Goal: Contribute content: Contribute content

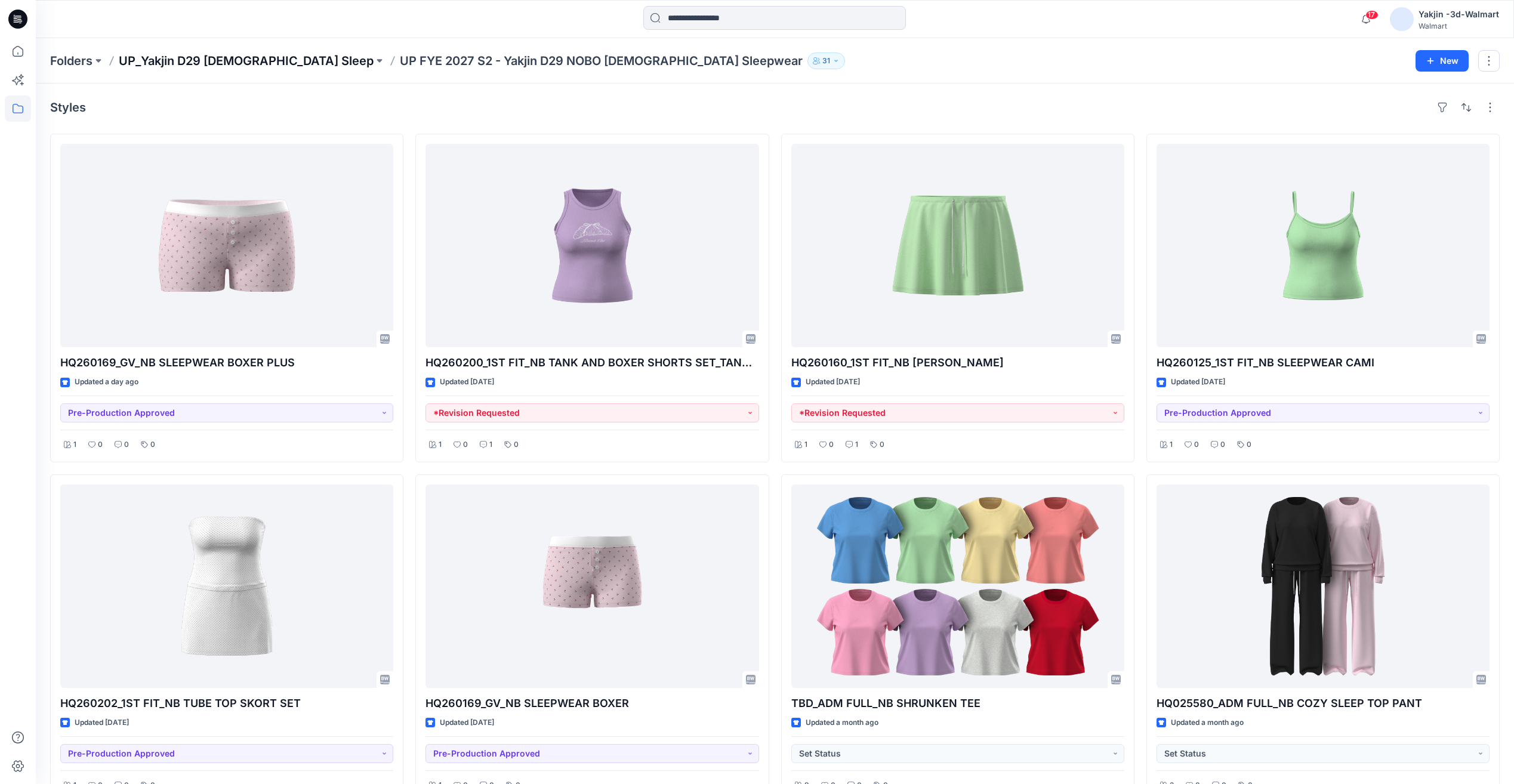
click at [195, 62] on p "UP_Yakjin D29 [DEMOGRAPHIC_DATA] Sleep" at bounding box center [247, 61] width 255 height 17
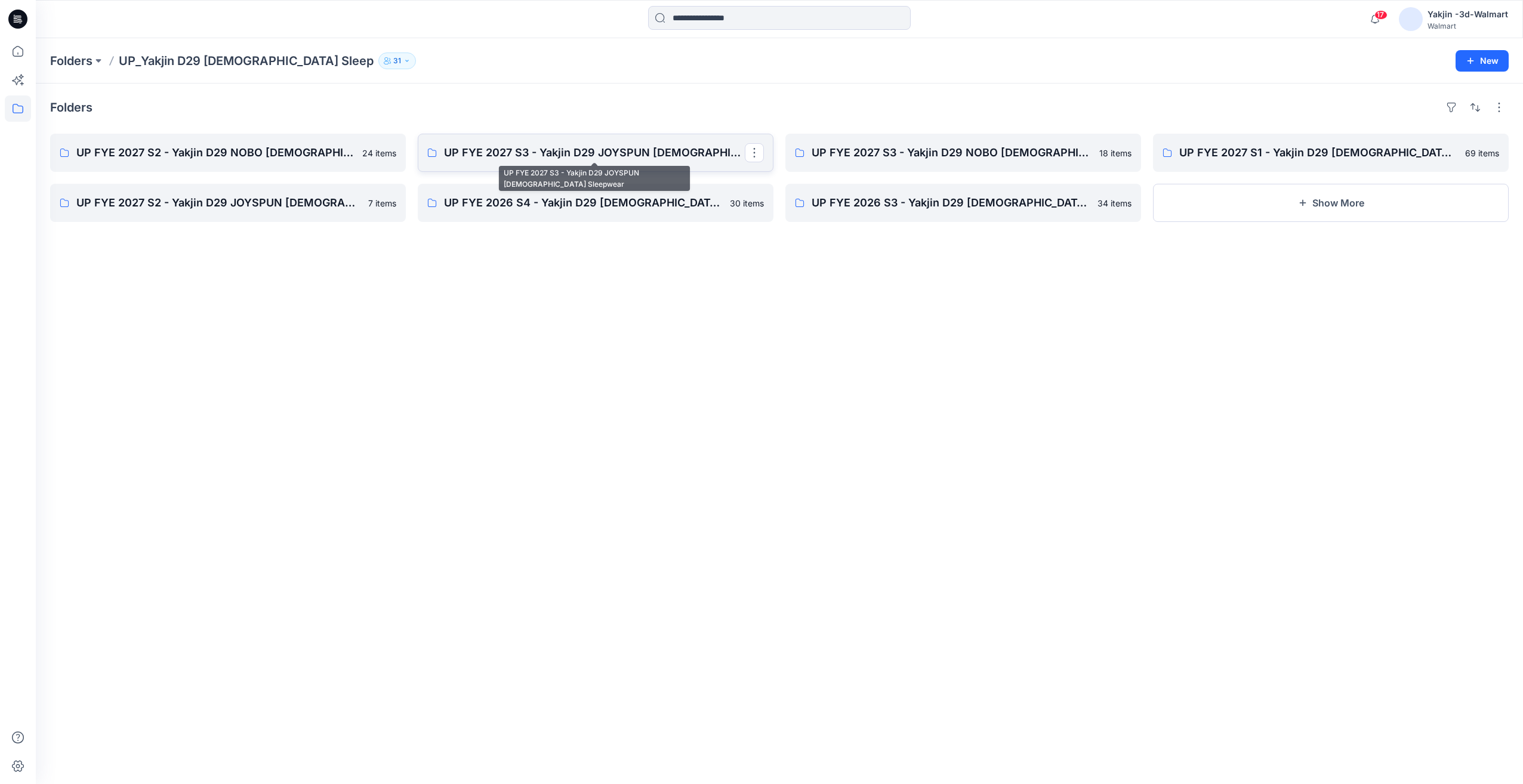
click at [613, 156] on p "UP FYE 2027 S3 - Yakjin D29 JOYSPUN [DEMOGRAPHIC_DATA] Sleepwear" at bounding box center [594, 153] width 301 height 17
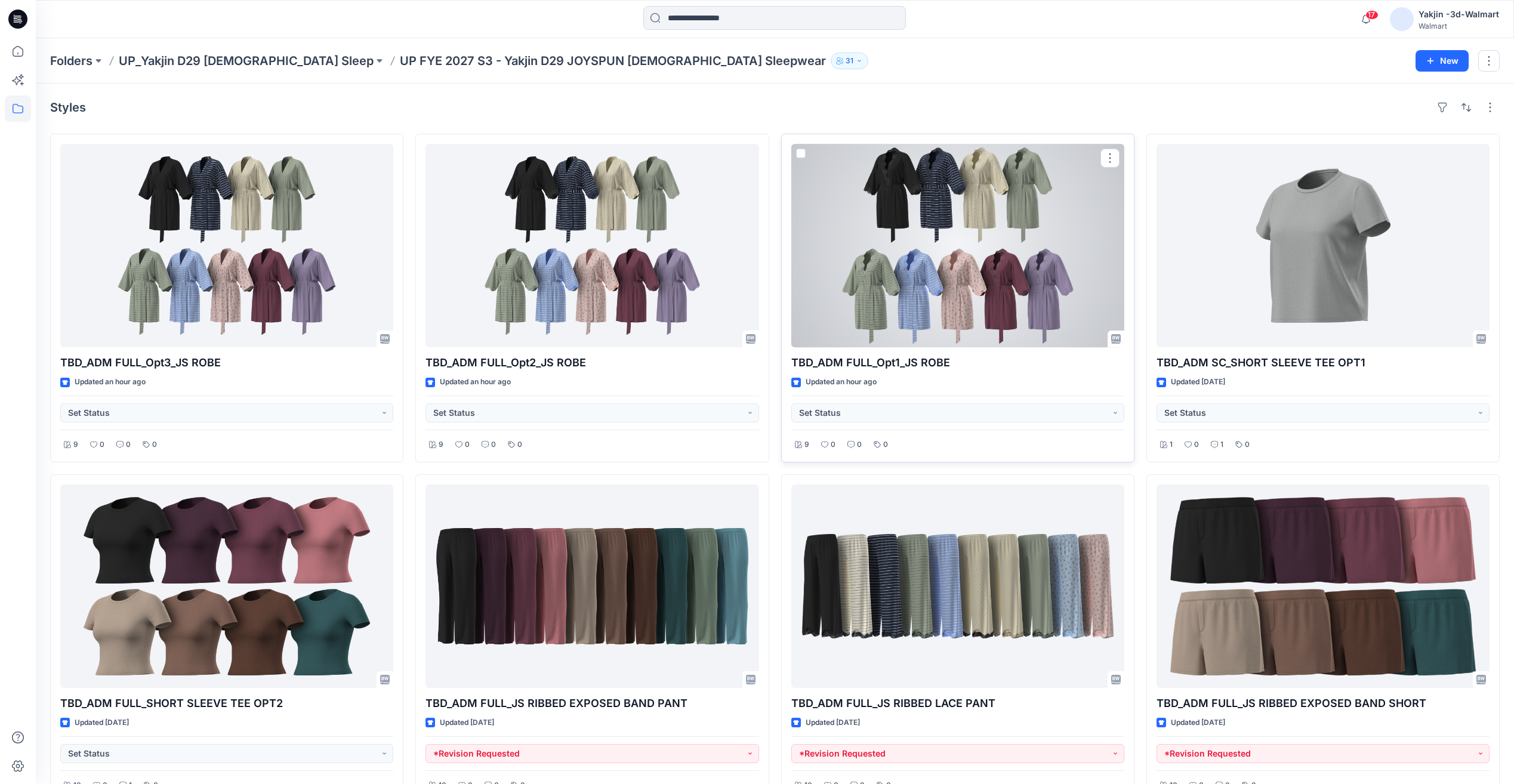
drag, startPoint x: 918, startPoint y: 282, endPoint x: 902, endPoint y: 282, distance: 16.0
click at [918, 282] on div at bounding box center [958, 245] width 333 height 204
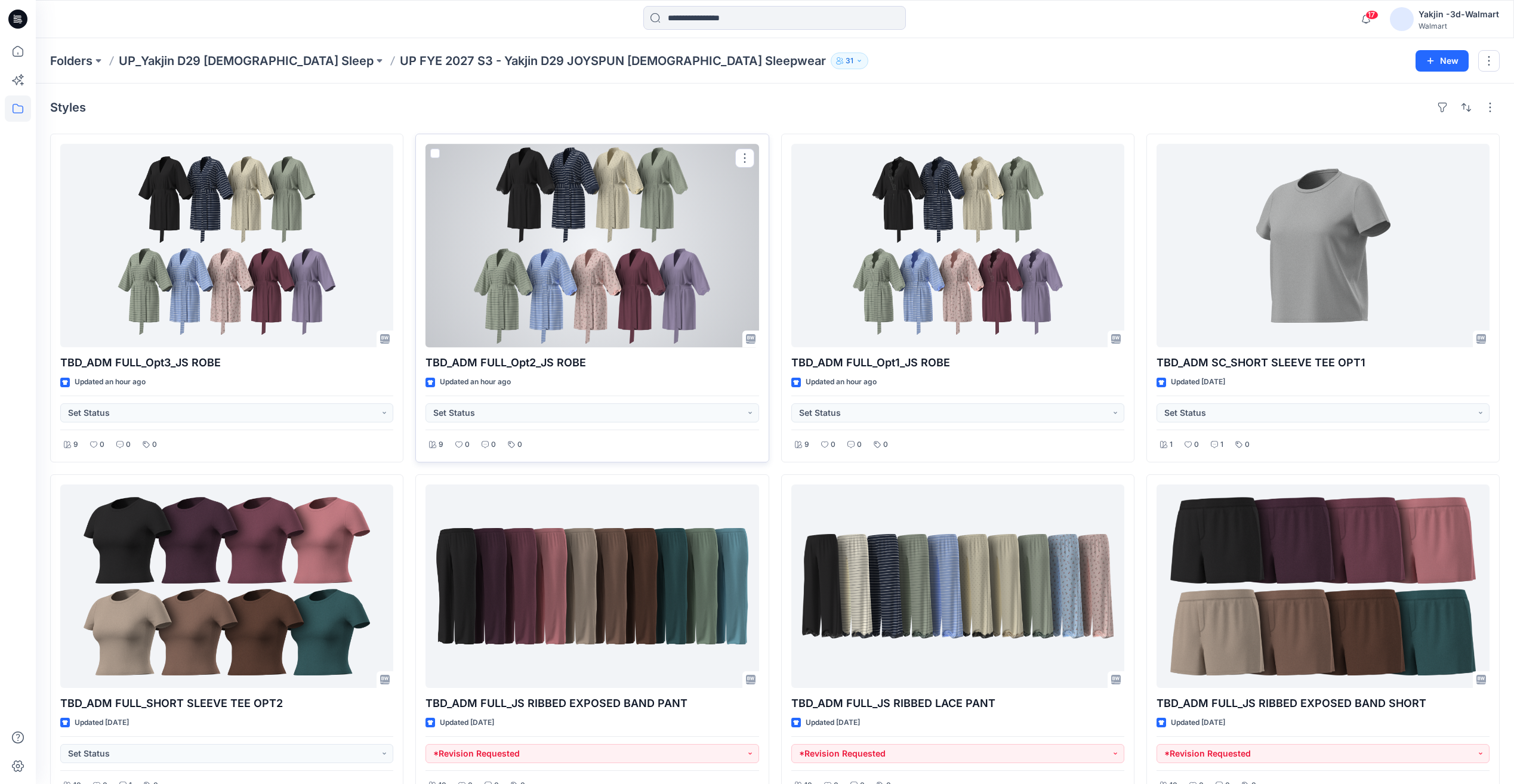
click at [625, 276] on div at bounding box center [592, 245] width 333 height 204
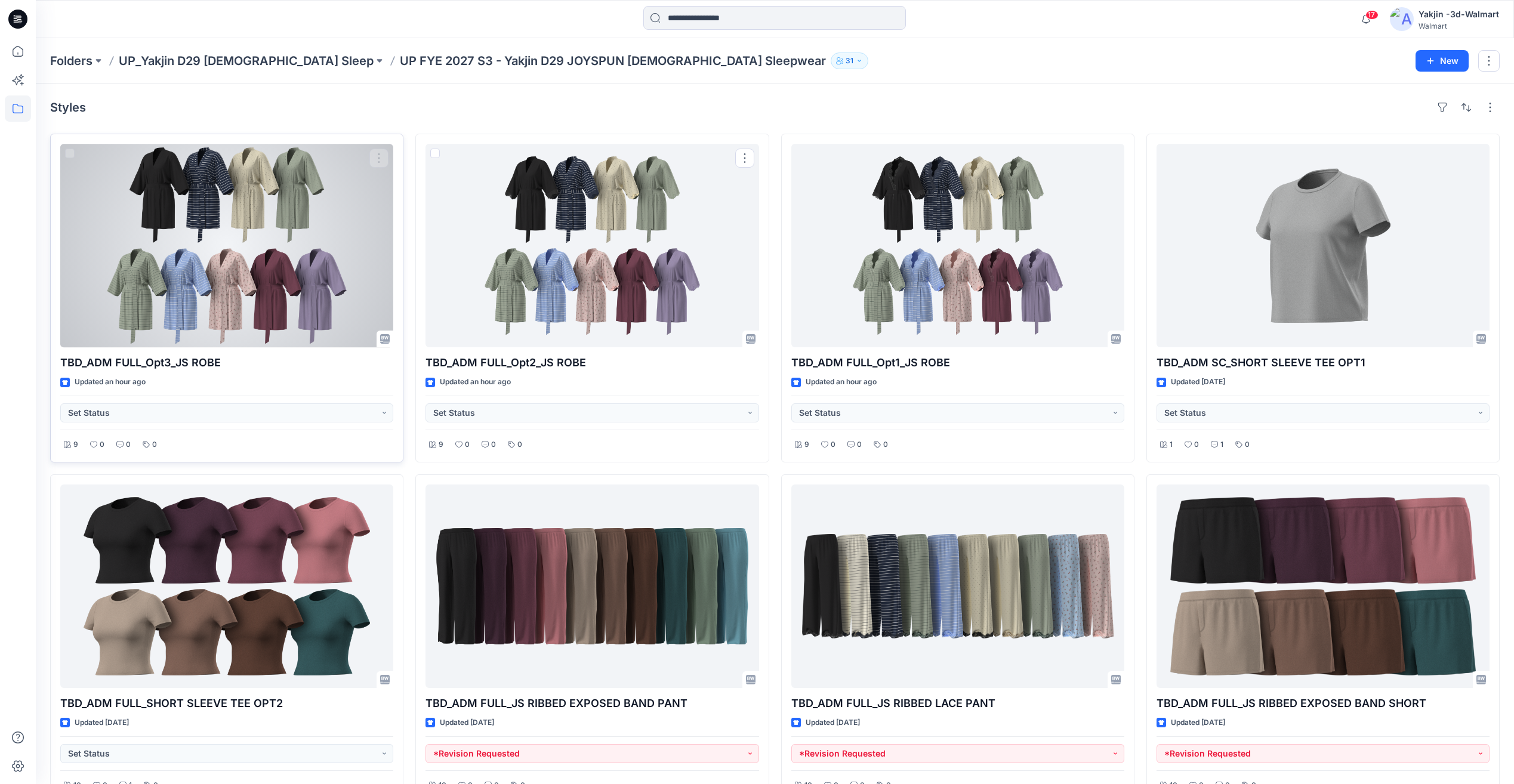
click at [311, 279] on div at bounding box center [227, 245] width 333 height 204
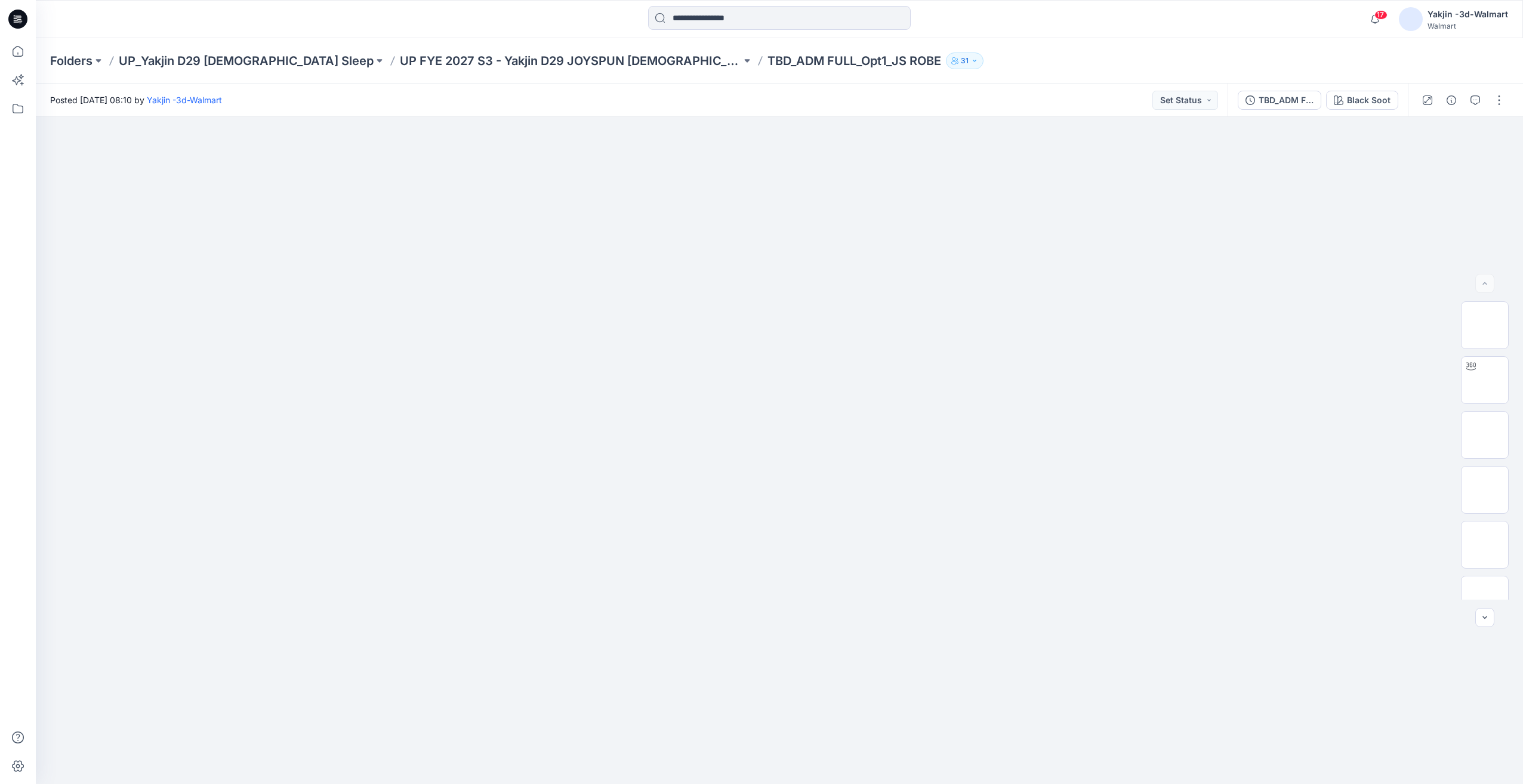
click at [1502, 111] on div at bounding box center [1463, 100] width 111 height 33
click at [1500, 104] on button "button" at bounding box center [1499, 100] width 19 height 19
click at [1429, 160] on p "Edit" at bounding box center [1423, 161] width 15 height 13
click at [1496, 103] on button "button" at bounding box center [1499, 100] width 19 height 19
click at [1425, 159] on p "Edit" at bounding box center [1423, 161] width 15 height 13
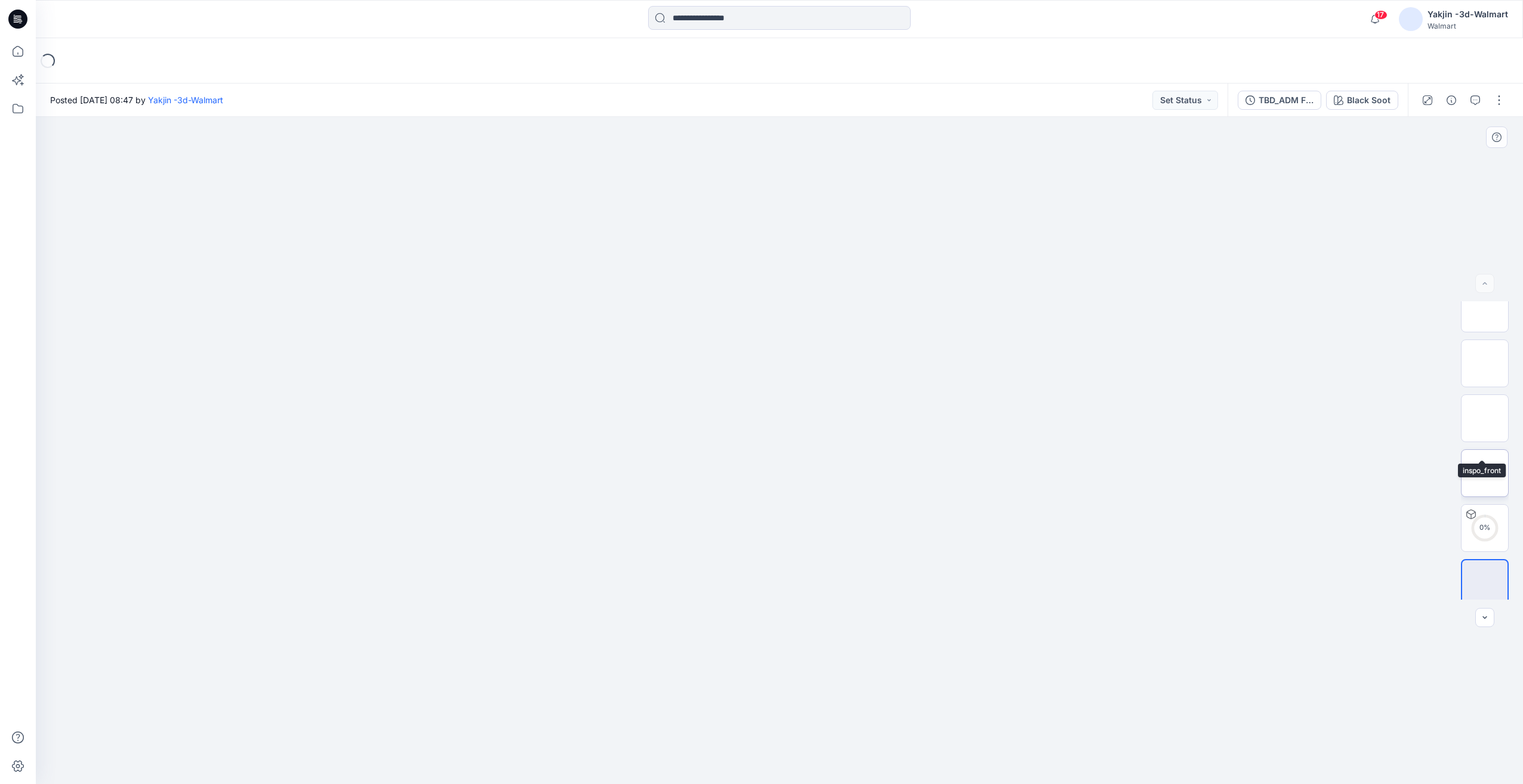
scroll to position [134, 0]
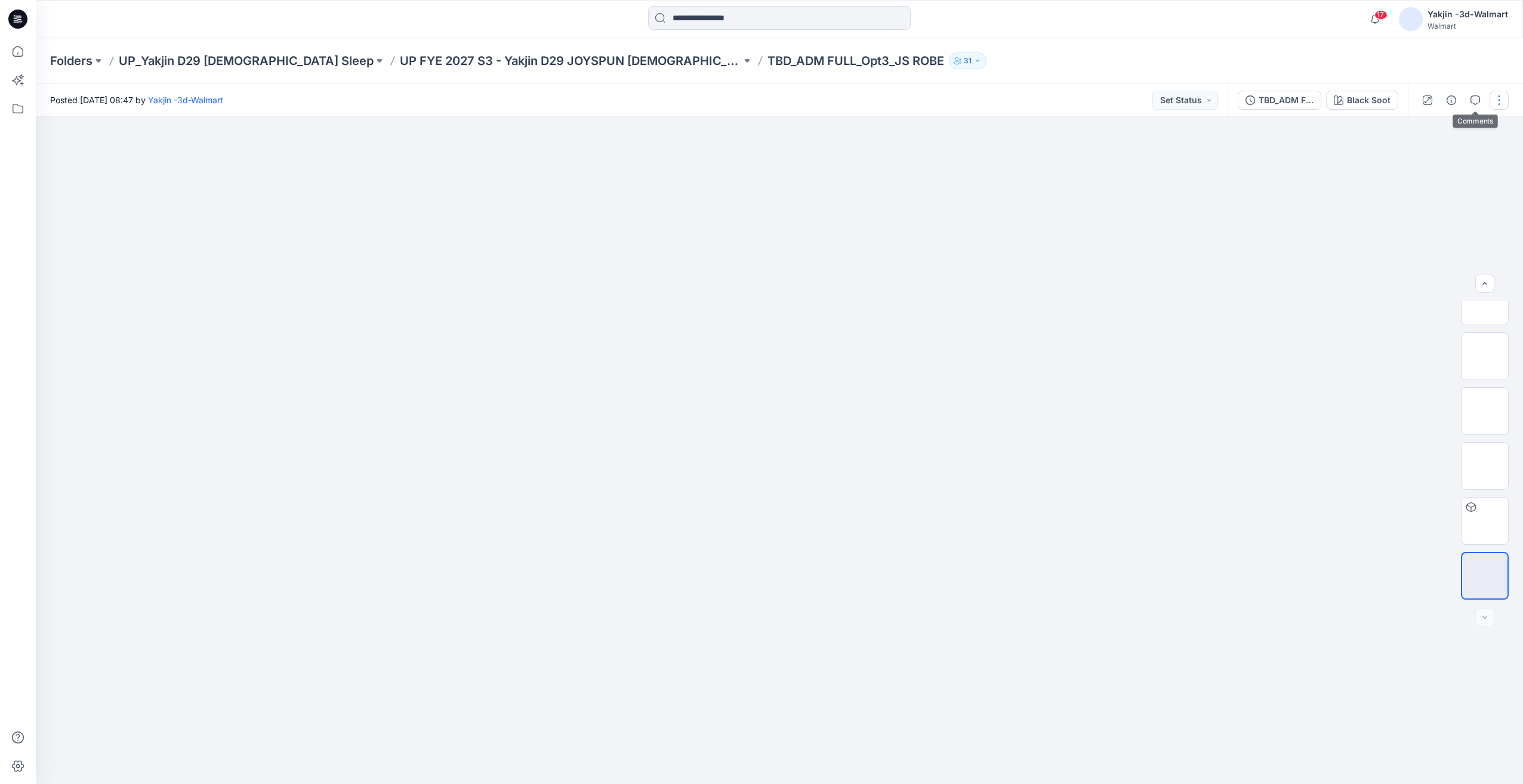
click at [1494, 101] on button "button" at bounding box center [1499, 100] width 19 height 19
click at [1424, 162] on p "Edit" at bounding box center [1423, 161] width 15 height 13
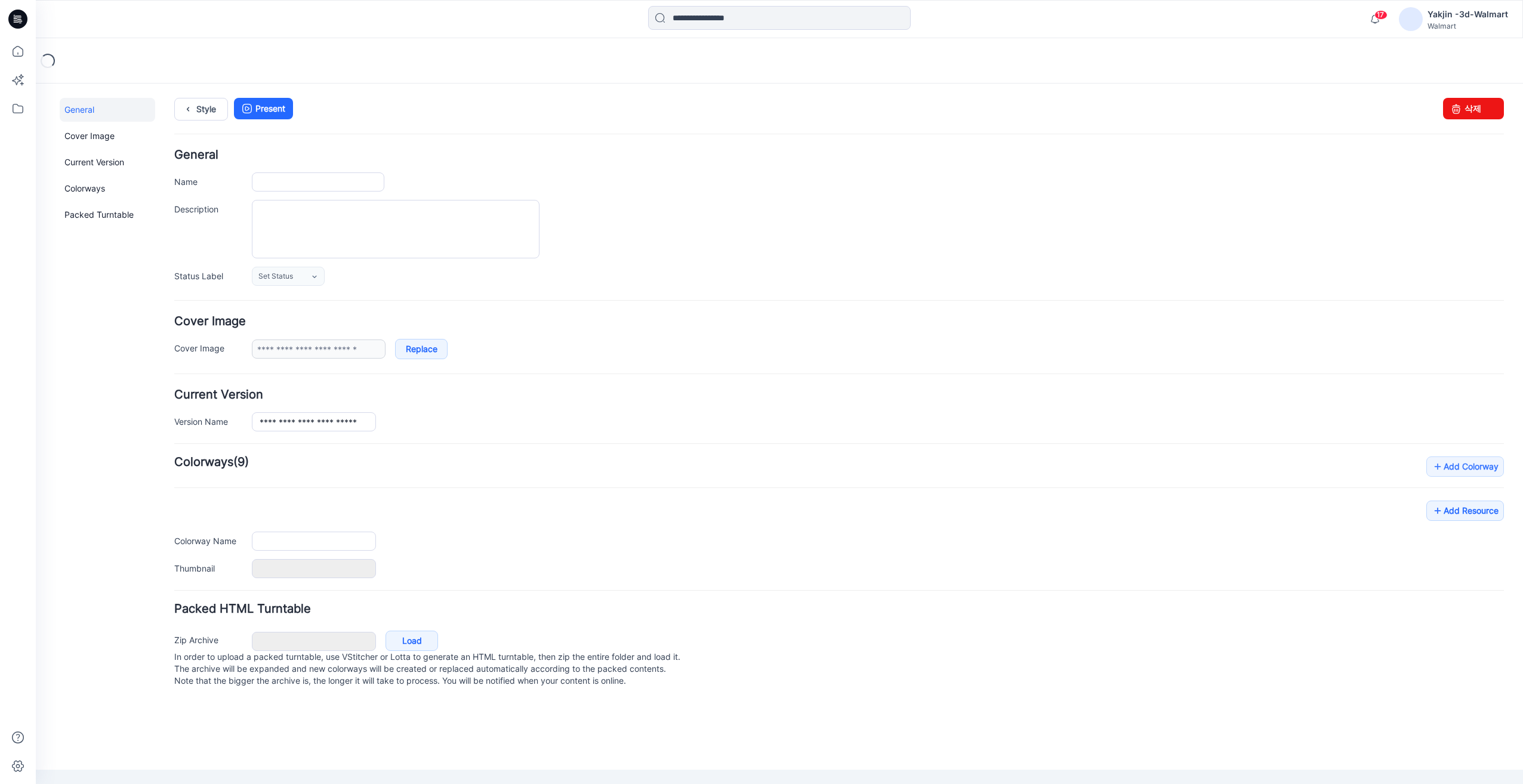
type input "**********"
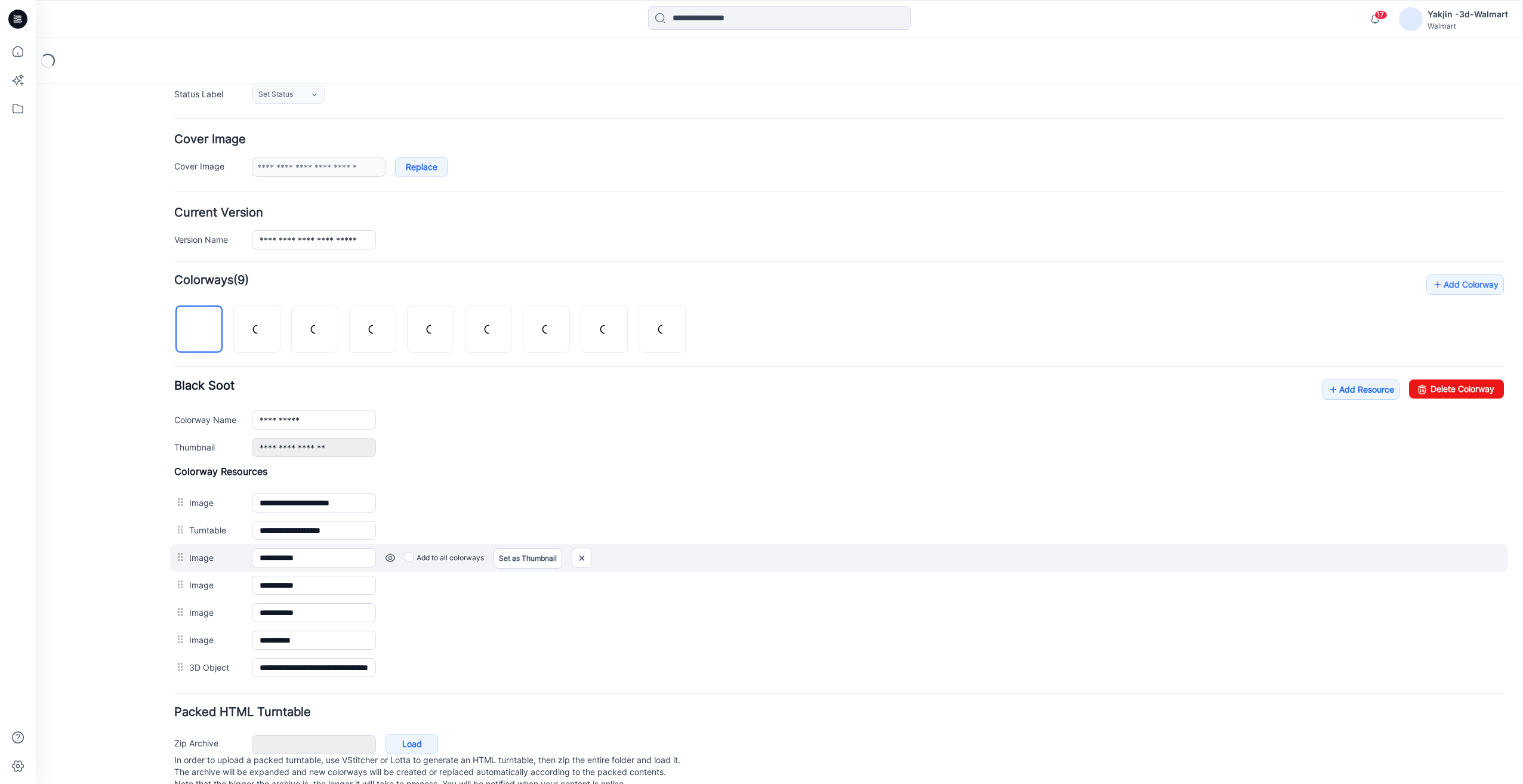
scroll to position [216, 0]
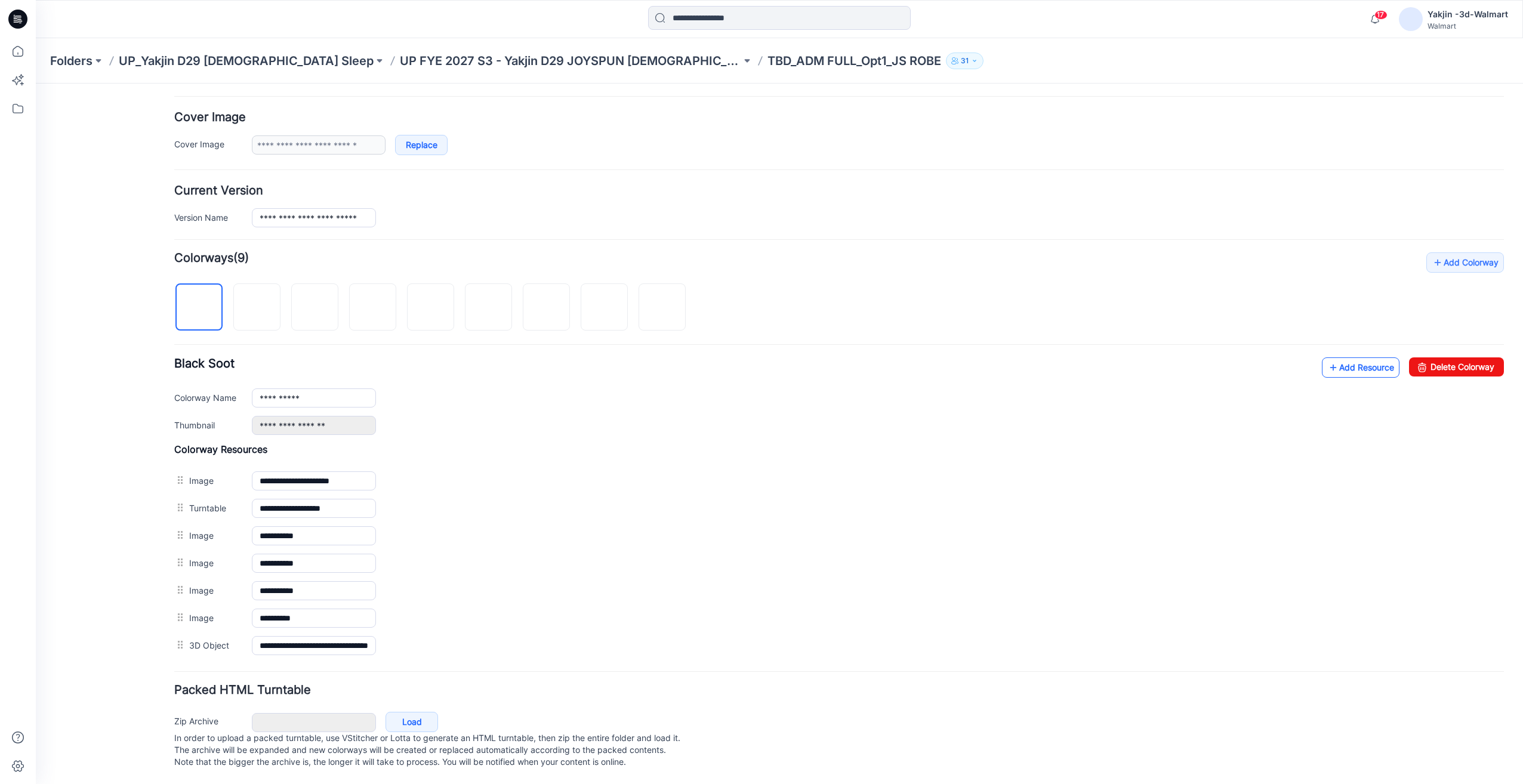
click at [1348, 357] on link "Add Resource" at bounding box center [1361, 367] width 78 height 20
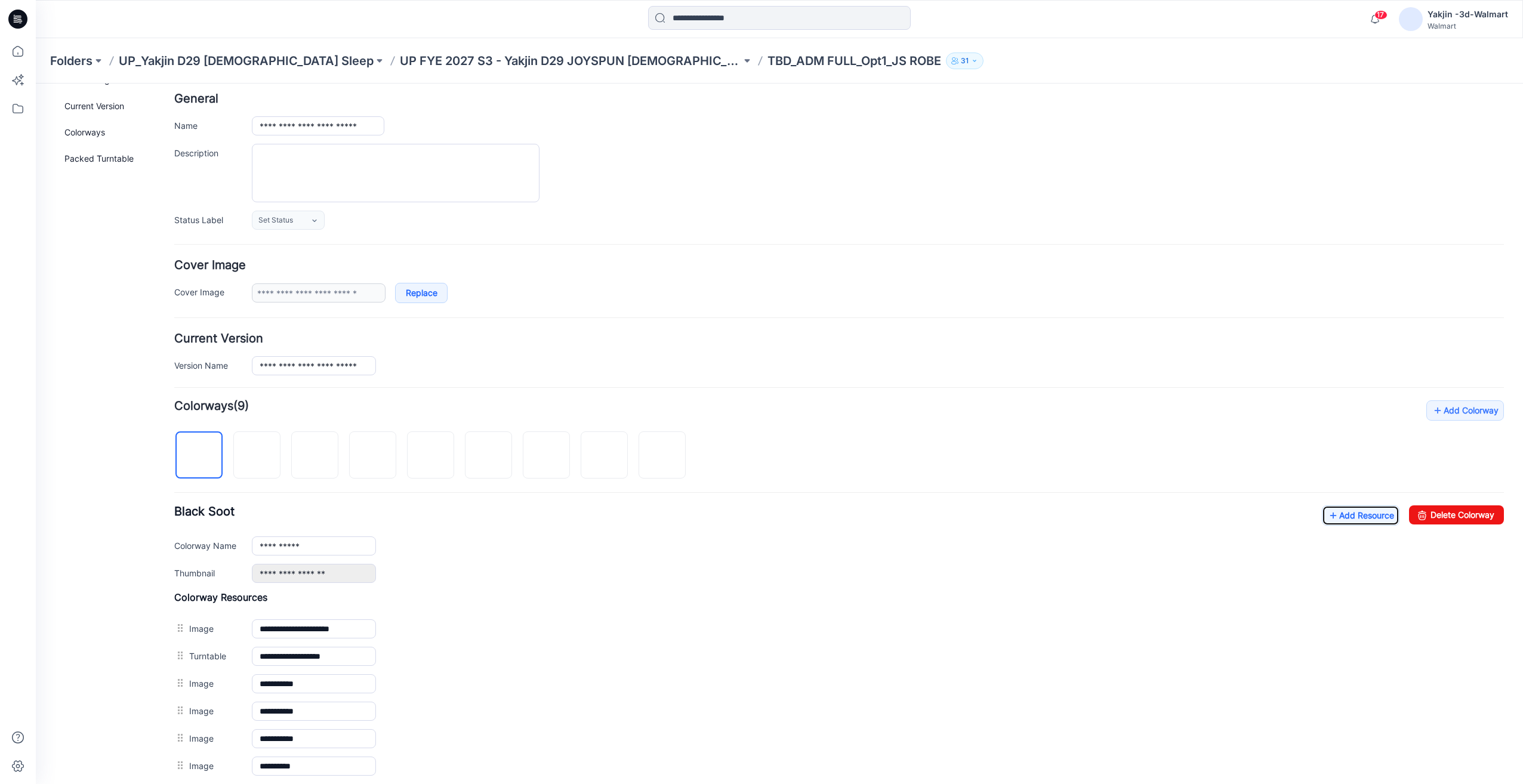
scroll to position [0, 0]
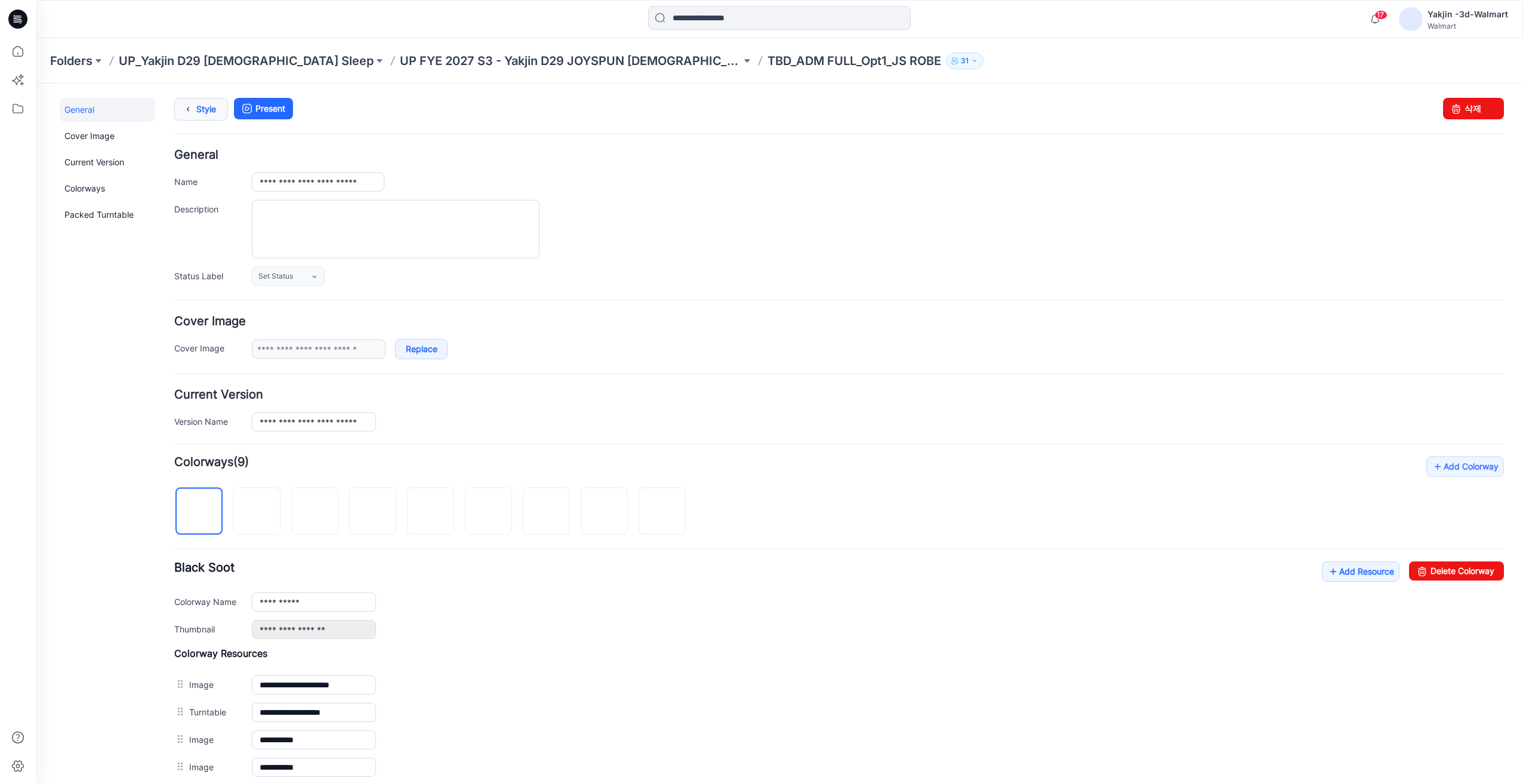
click at [211, 108] on link "Style" at bounding box center [201, 109] width 54 height 23
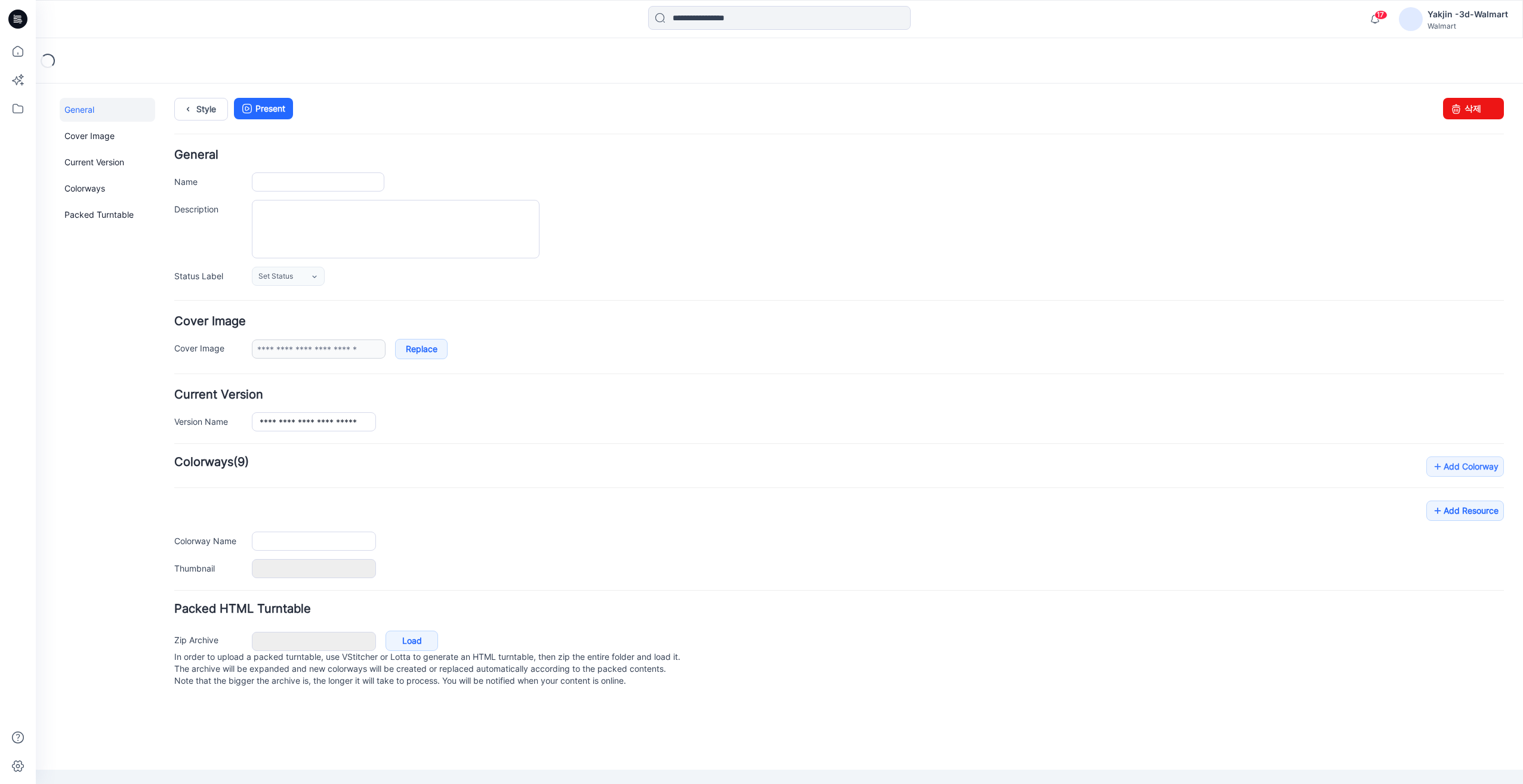
type input "**********"
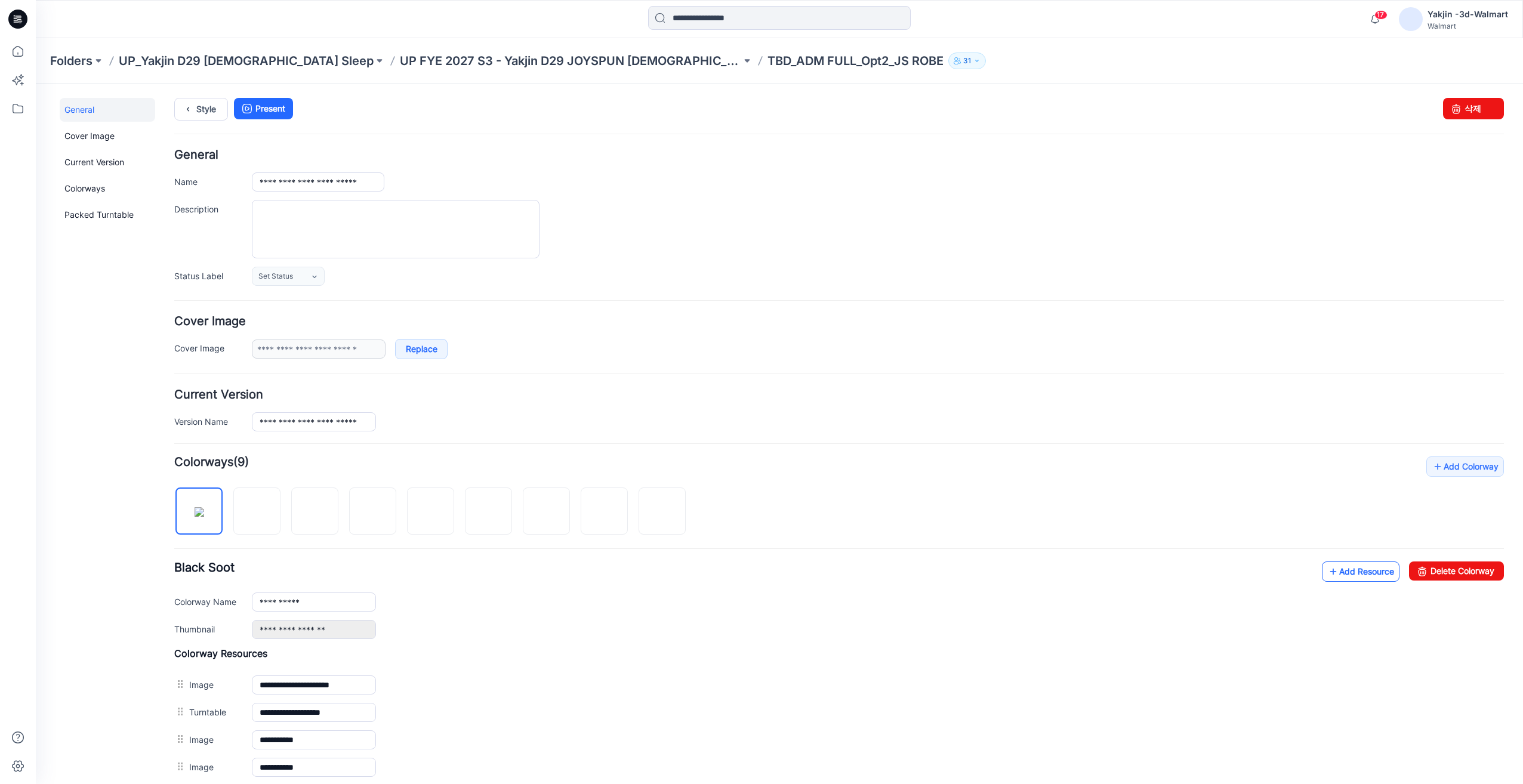
click at [1354, 573] on link "Add Resource" at bounding box center [1361, 571] width 78 height 20
click at [189, 96] on div "**********" at bounding box center [772, 549] width 1473 height 932
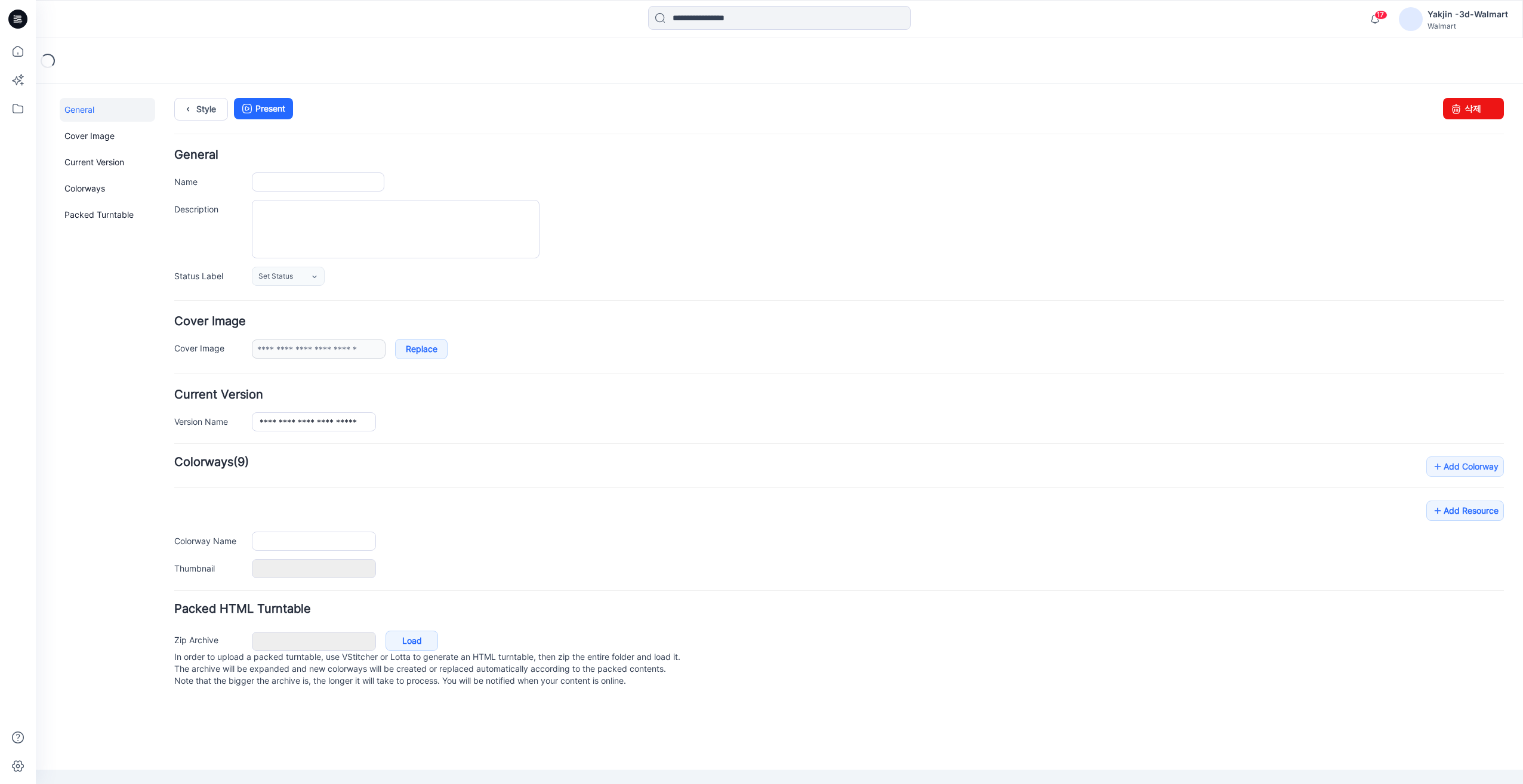
type input "**********"
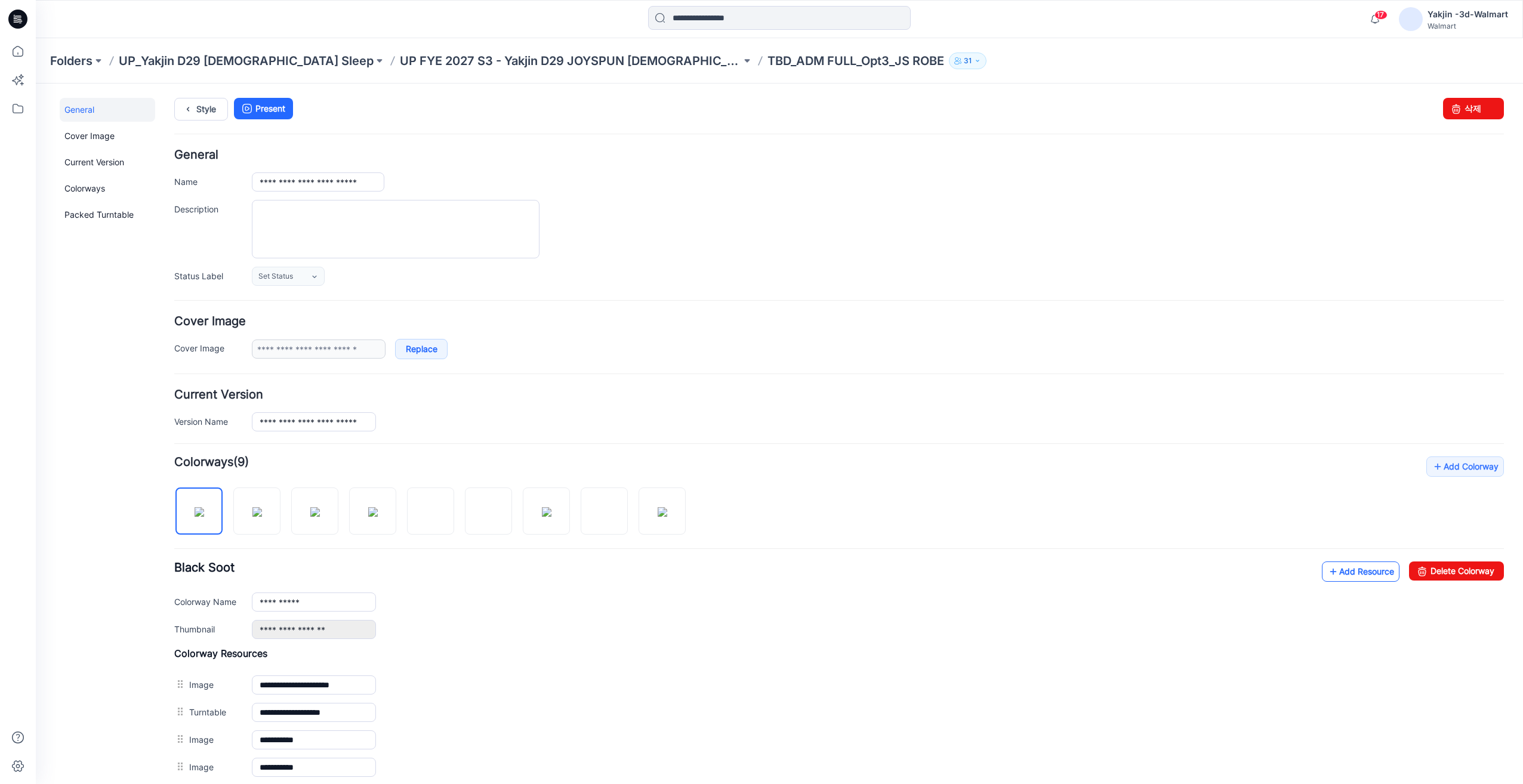
click at [1356, 577] on link "Add Resource" at bounding box center [1361, 571] width 78 height 20
click at [207, 116] on link "Style" at bounding box center [201, 109] width 54 height 23
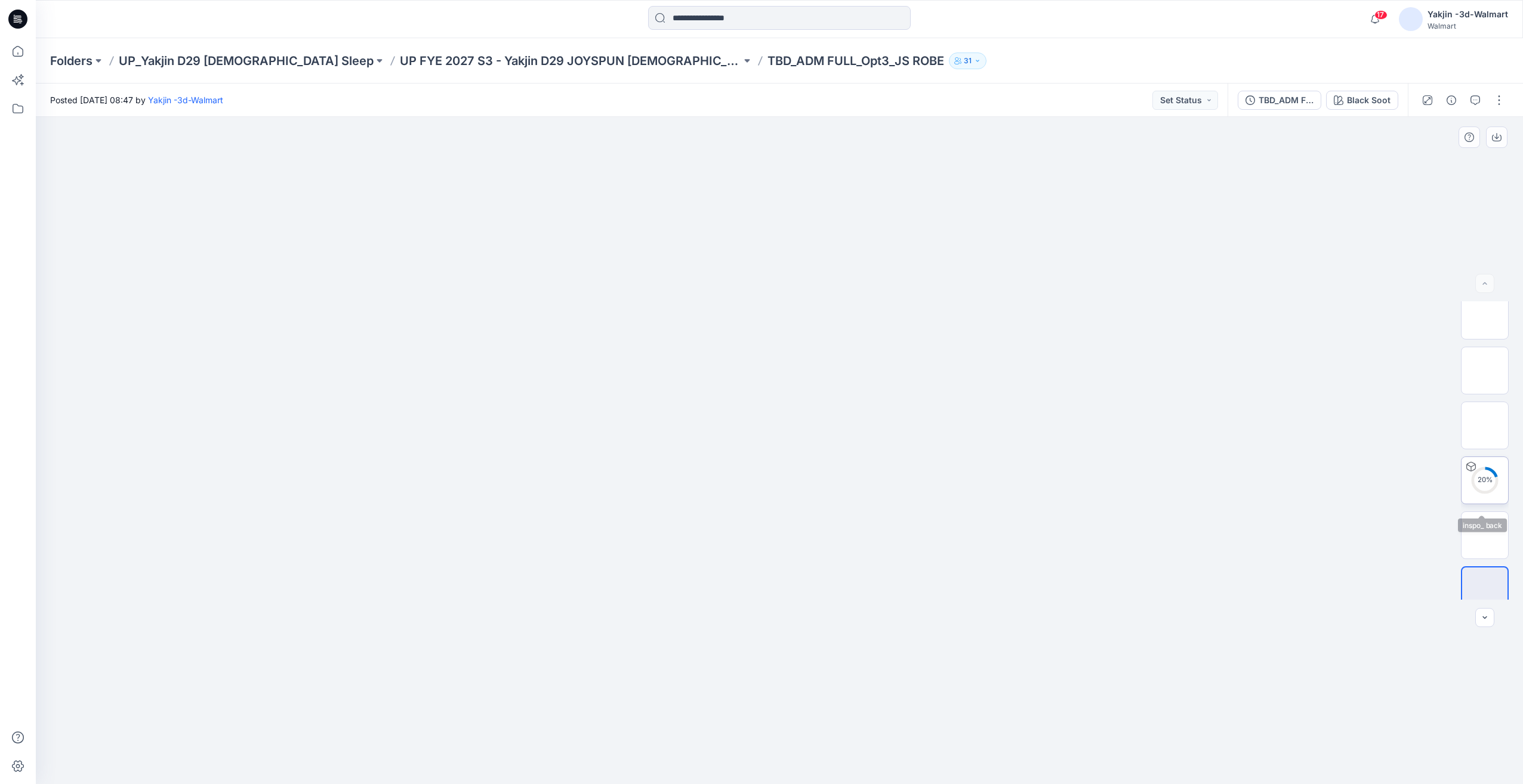
scroll to position [189, 0]
click at [1490, 530] on img at bounding box center [1485, 521] width 47 height 25
click at [1500, 399] on img at bounding box center [1485, 380] width 47 height 37
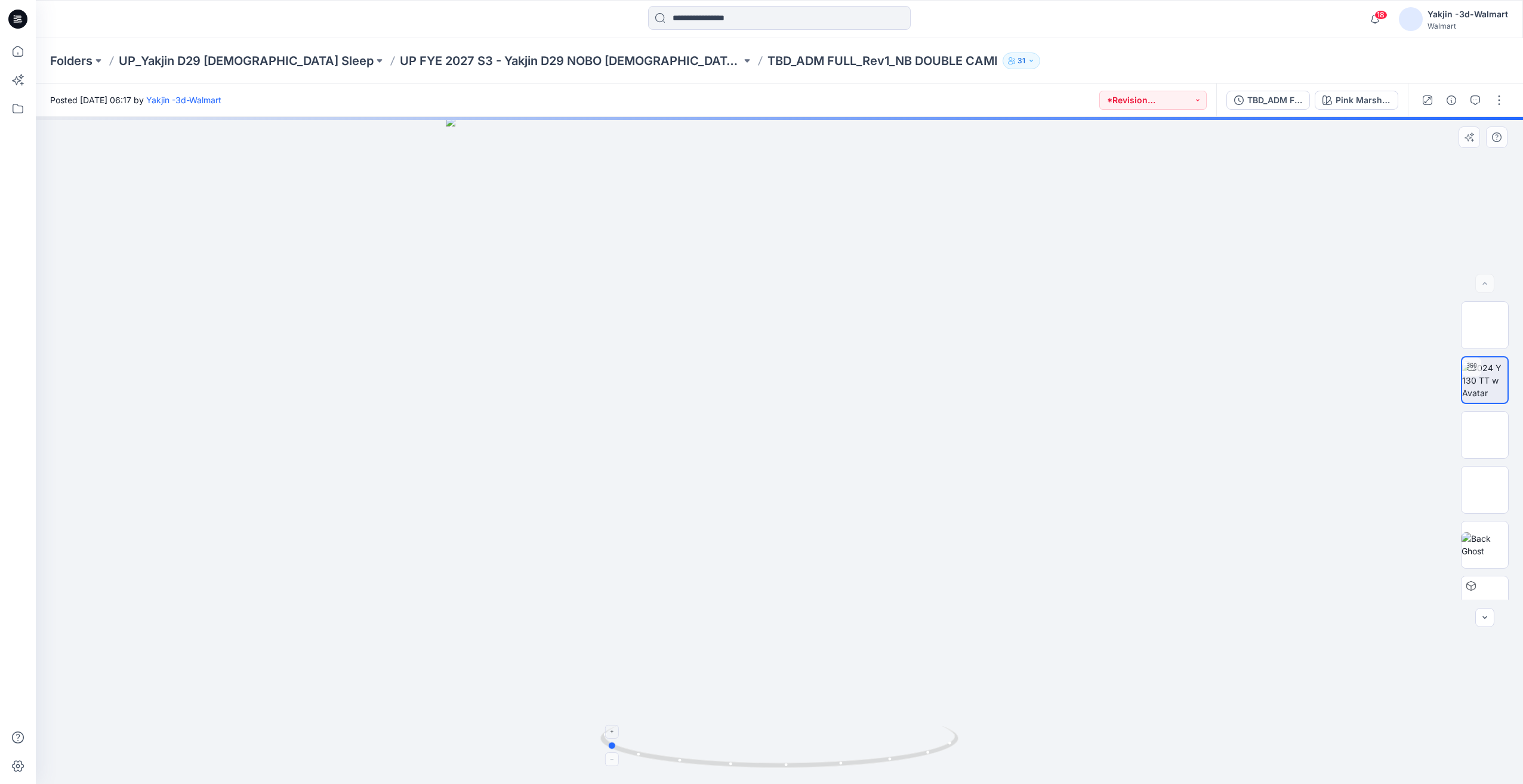
drag, startPoint x: 820, startPoint y: 747, endPoint x: 715, endPoint y: 765, distance: 106.5
click at [715, 765] on icon at bounding box center [781, 749] width 361 height 45
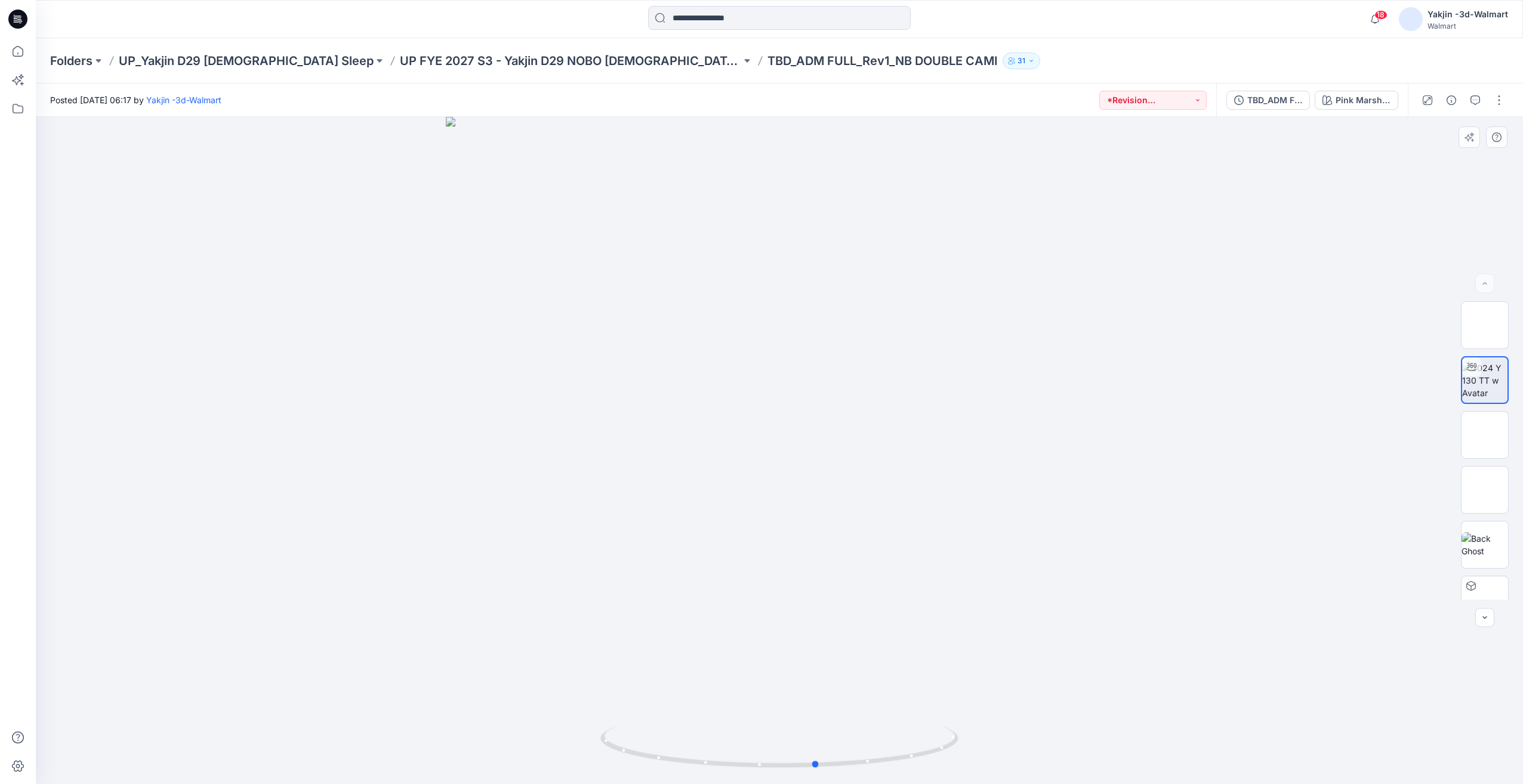
drag, startPoint x: 751, startPoint y: 740, endPoint x: 962, endPoint y: 741, distance: 211.0
click at [962, 741] on div at bounding box center [779, 450] width 1487 height 667
drag, startPoint x: 939, startPoint y: 742, endPoint x: 753, endPoint y: 750, distance: 186.2
click at [753, 750] on icon at bounding box center [781, 749] width 361 height 45
click at [1282, 114] on div "TBD_ADM FULL_Rev1_NB DOUBLE CAMI Pink Marshmallow_Green Lily" at bounding box center [1312, 100] width 192 height 33
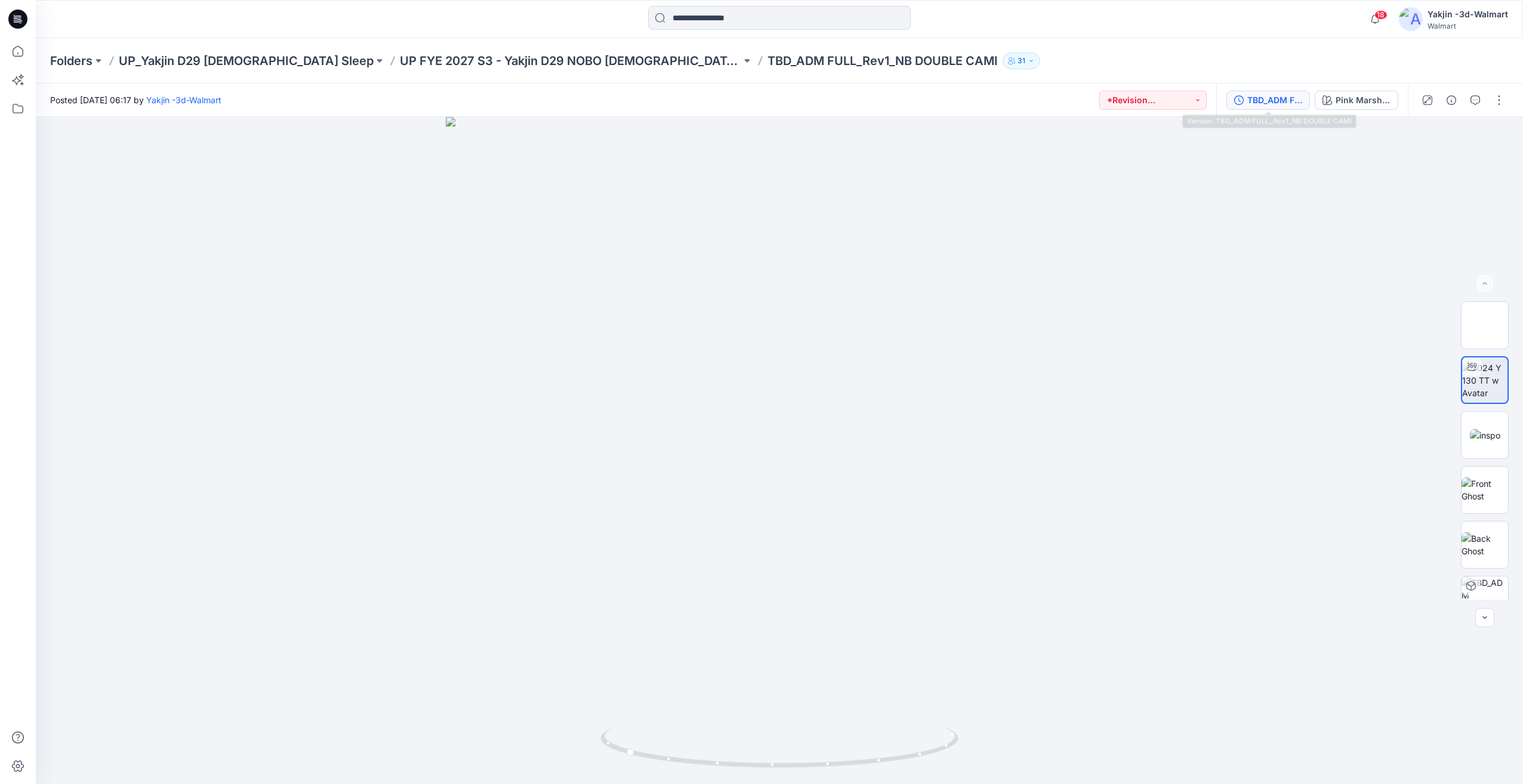
click at [1279, 98] on div "TBD_ADM FULL_Rev1_NB DOUBLE CAMI" at bounding box center [1275, 100] width 55 height 13
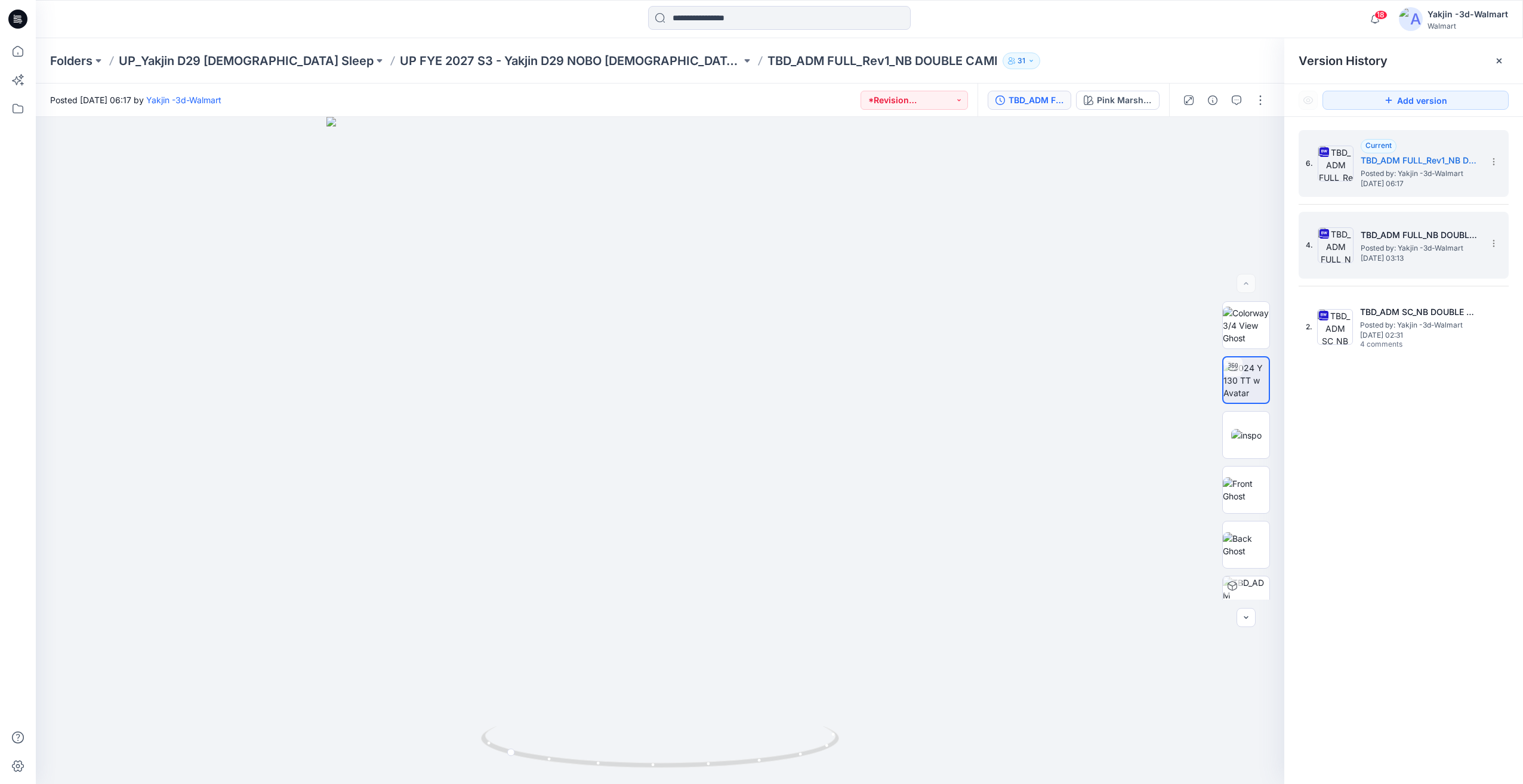
click at [1346, 237] on img at bounding box center [1336, 245] width 36 height 36
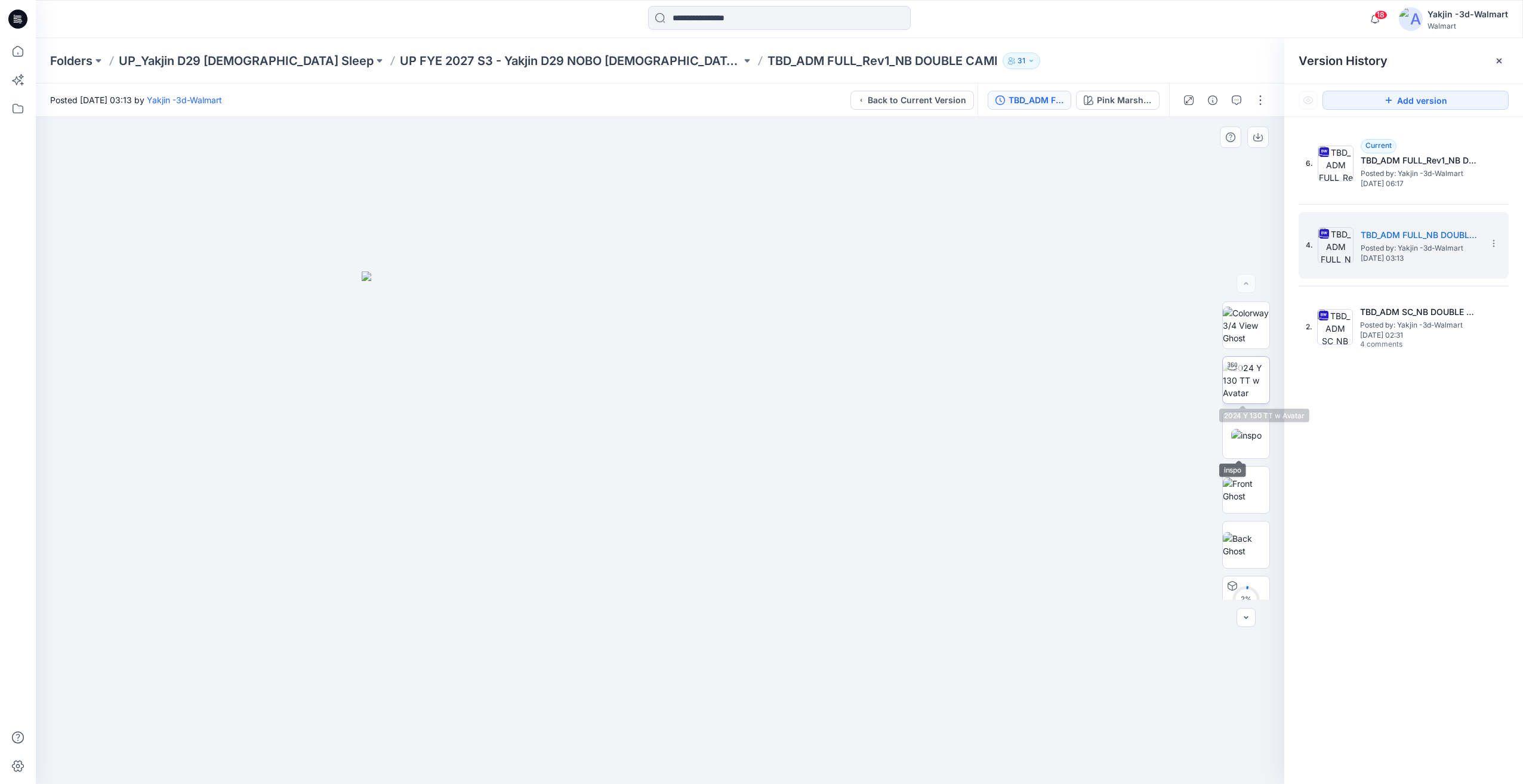
click at [1247, 388] on img at bounding box center [1246, 380] width 47 height 37
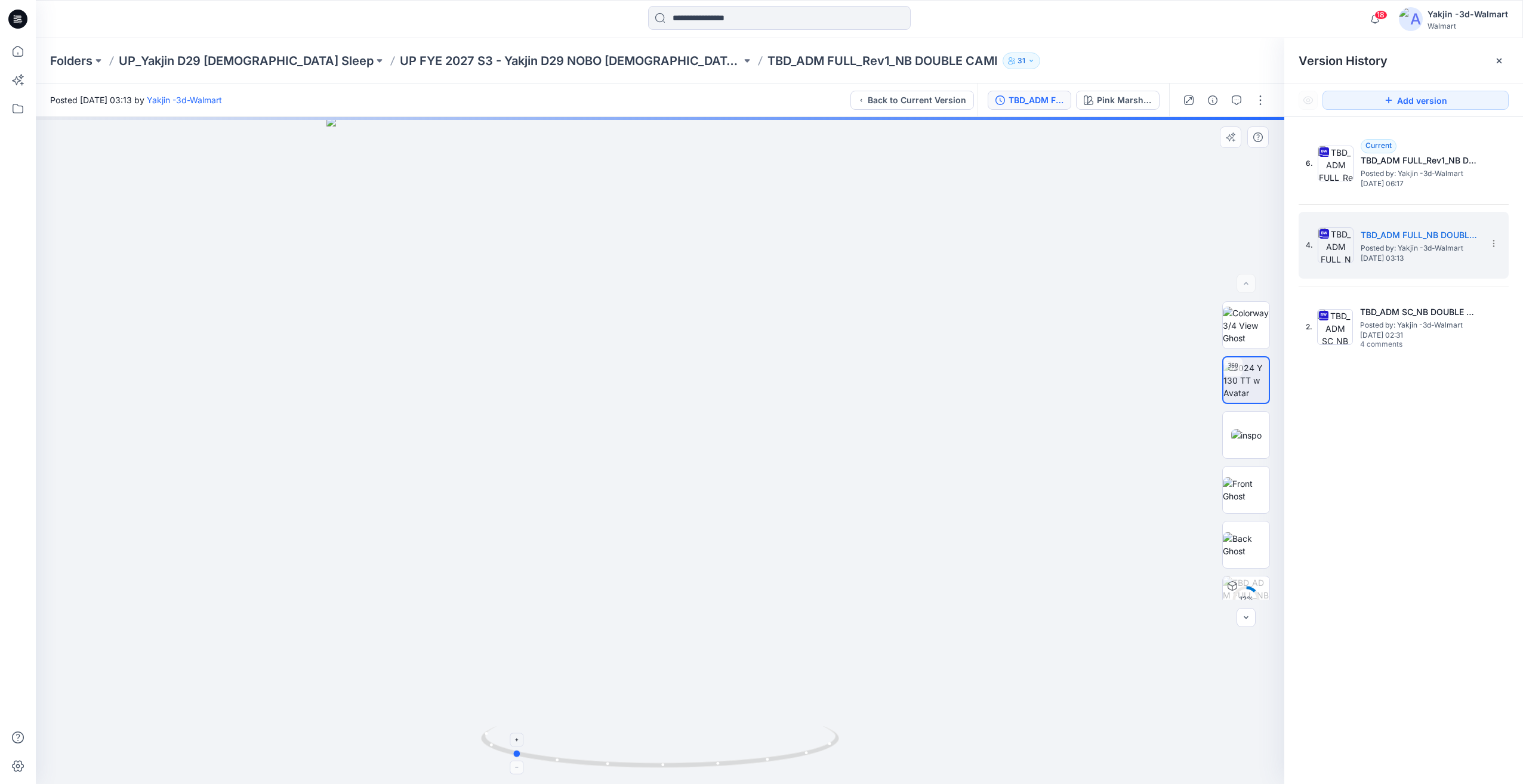
drag, startPoint x: 777, startPoint y: 728, endPoint x: 631, endPoint y: 732, distance: 146.1
click at [631, 732] on icon at bounding box center [662, 749] width 361 height 45
drag, startPoint x: 763, startPoint y: 732, endPoint x: 825, endPoint y: 732, distance: 62.0
click at [825, 732] on icon at bounding box center [662, 749] width 361 height 45
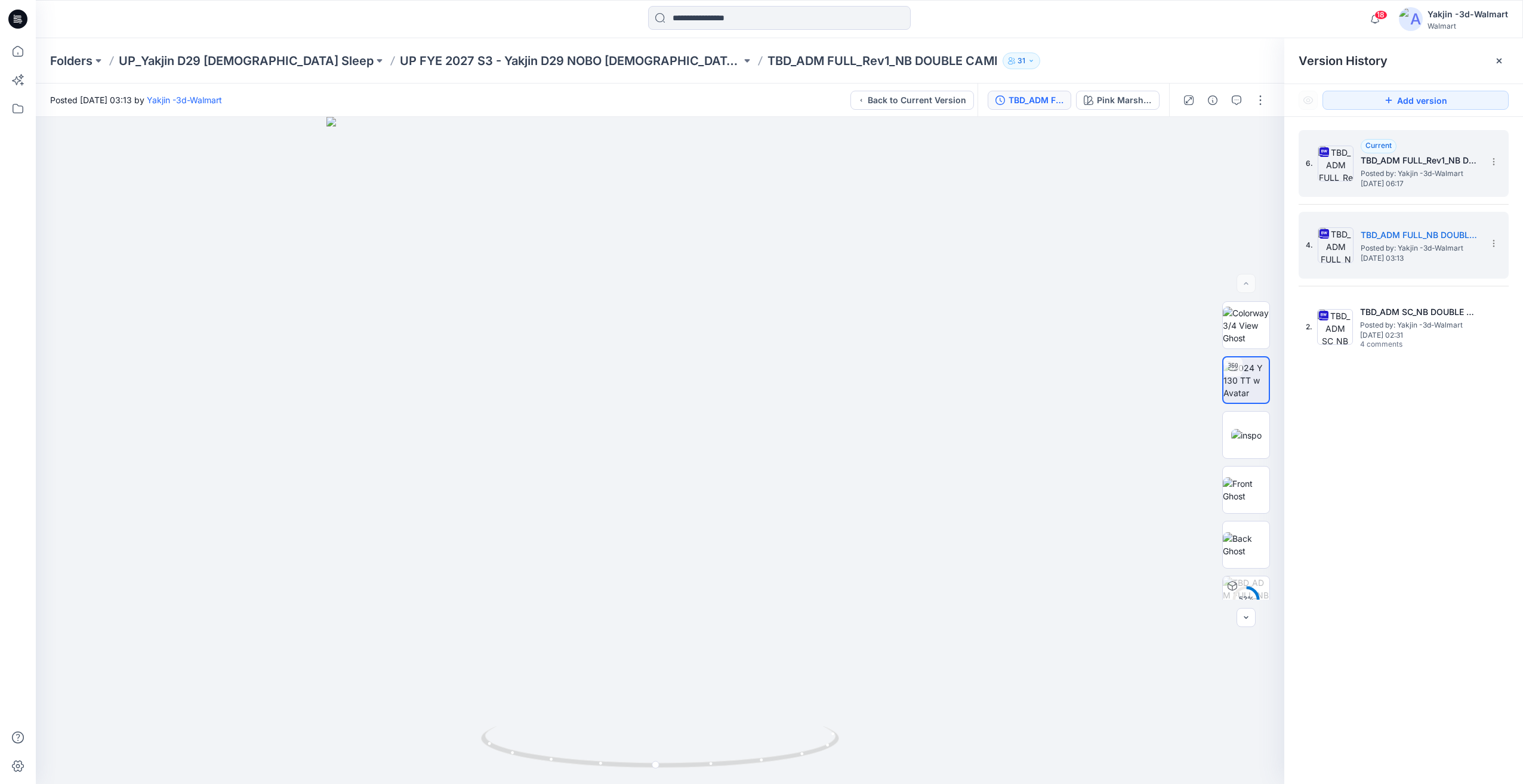
click at [1385, 185] on span "Tuesday, October 14, 2025 06:17" at bounding box center [1420, 184] width 119 height 8
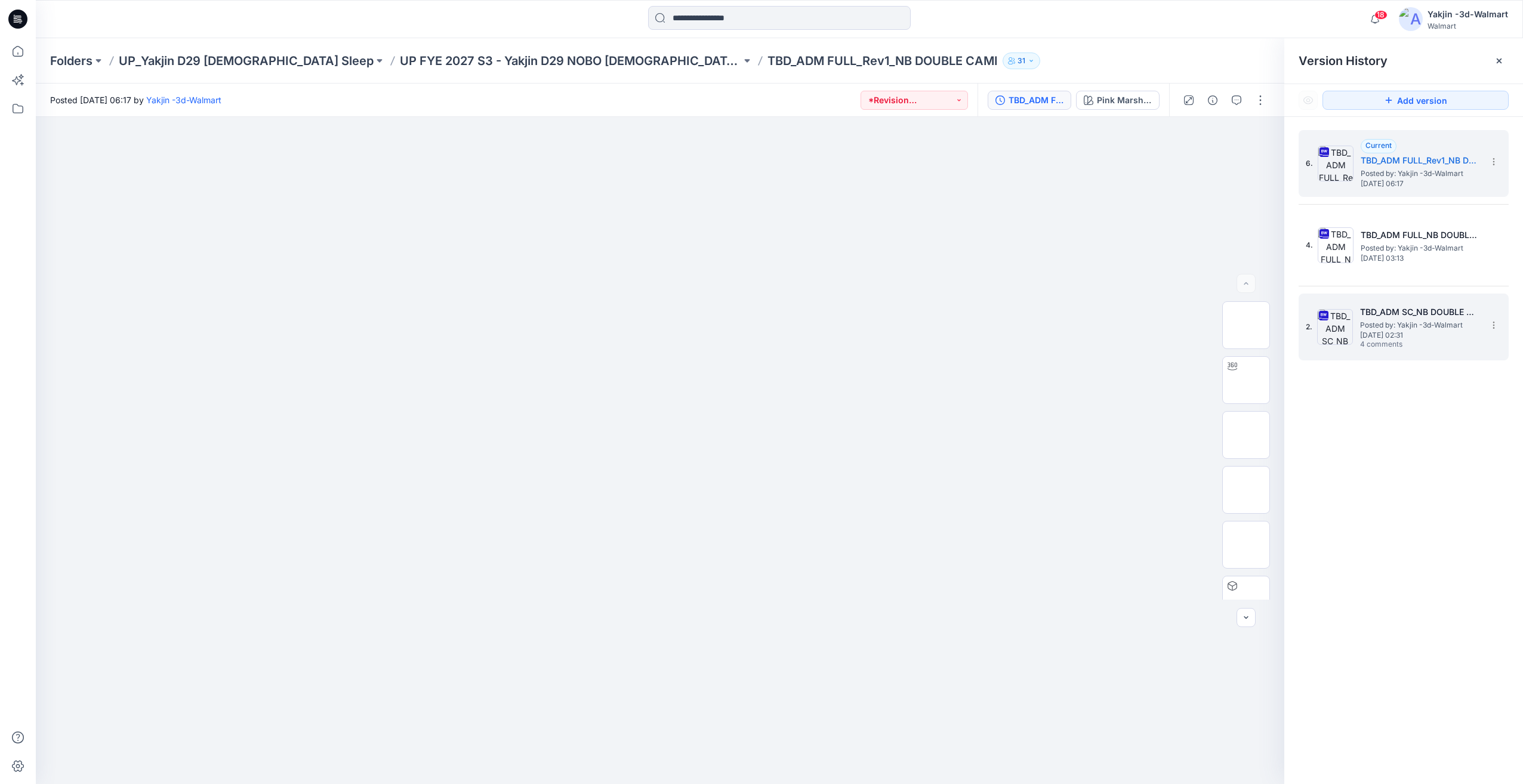
click at [1316, 343] on div "2. TBD_ADM SC_NB DOUBLE CAMI Posted by: Yakjin -3d-Walmart Tuesday, September 0…" at bounding box center [1395, 326] width 179 height 57
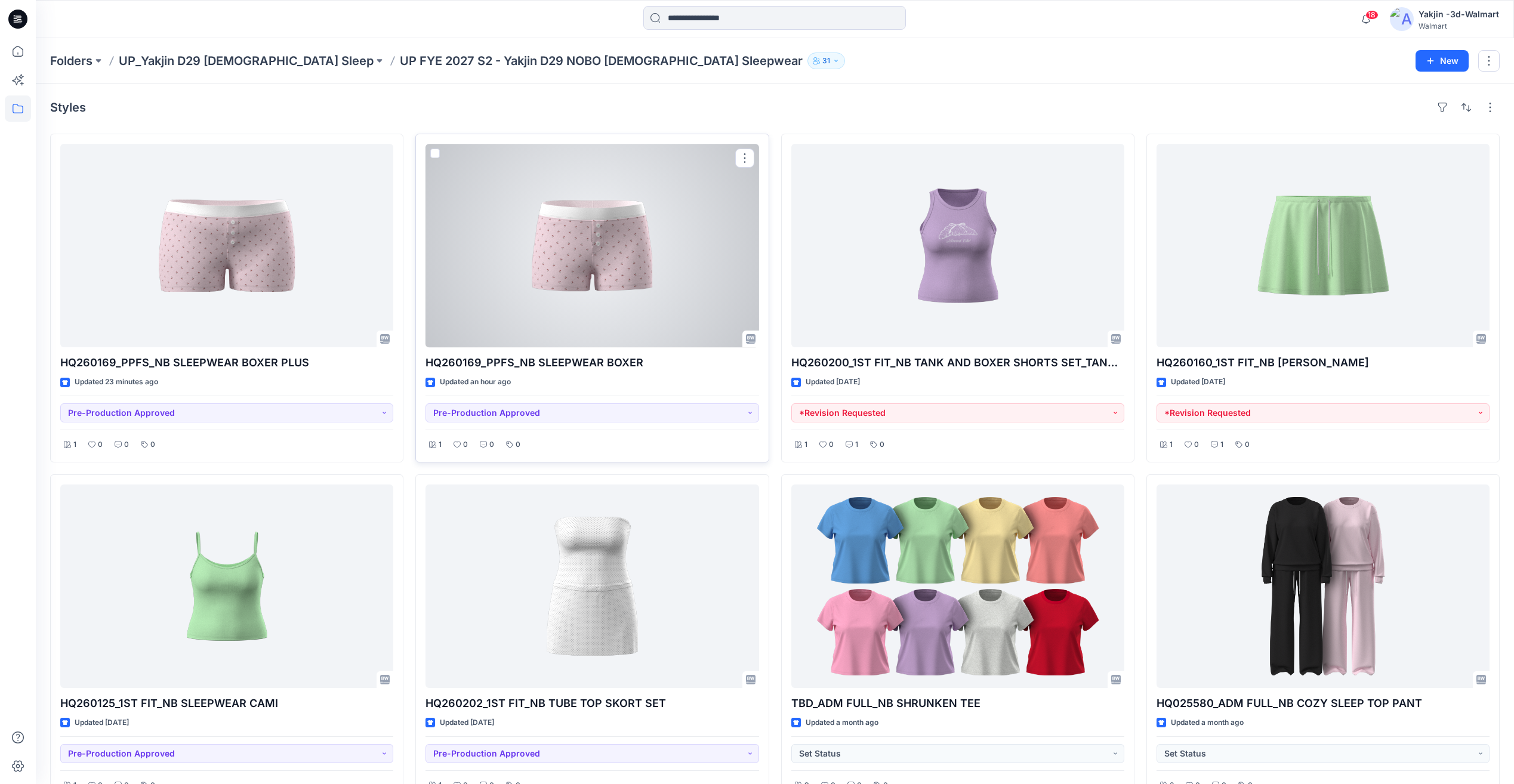
click at [628, 271] on div at bounding box center [592, 245] width 333 height 204
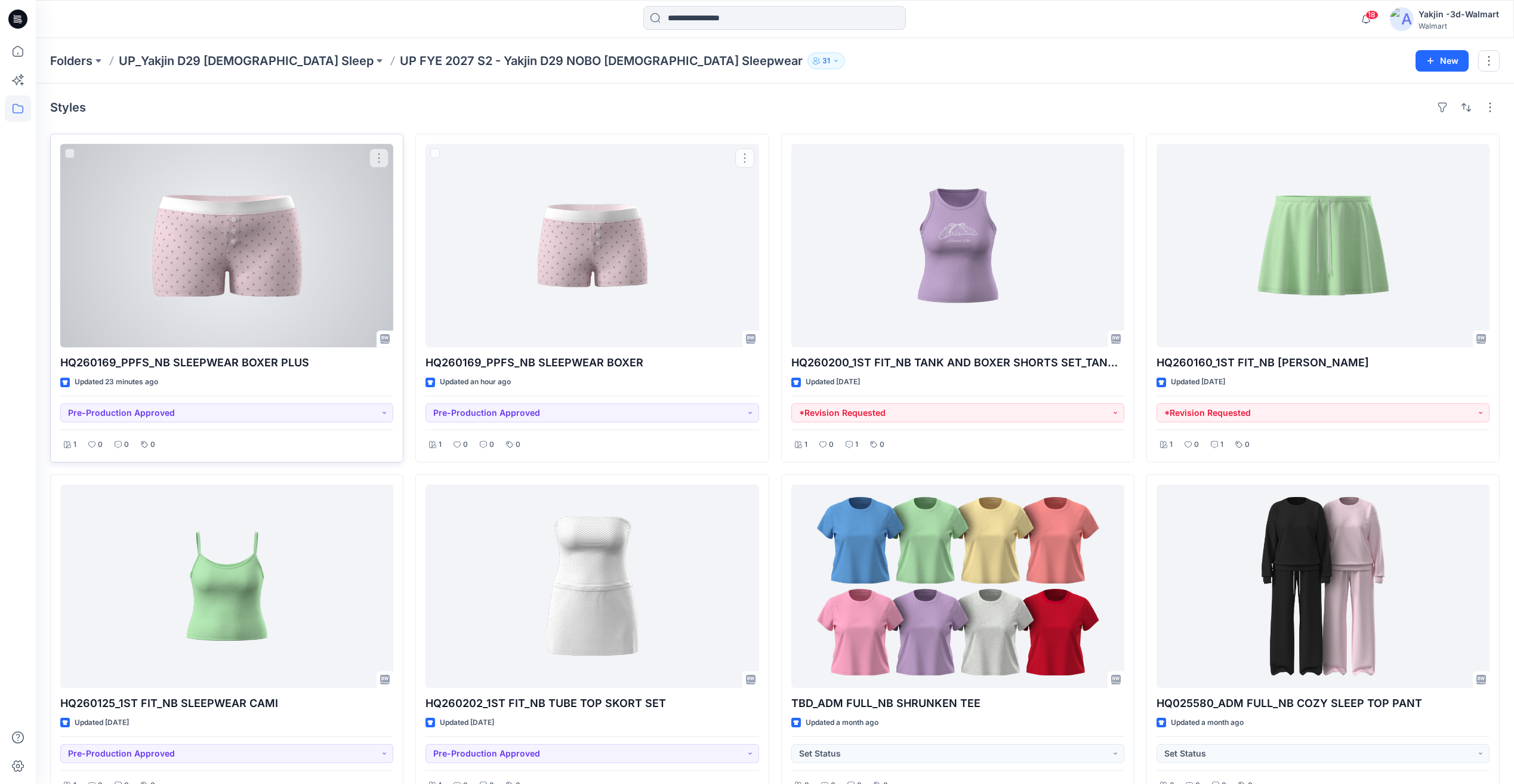
click at [182, 248] on div at bounding box center [227, 245] width 333 height 204
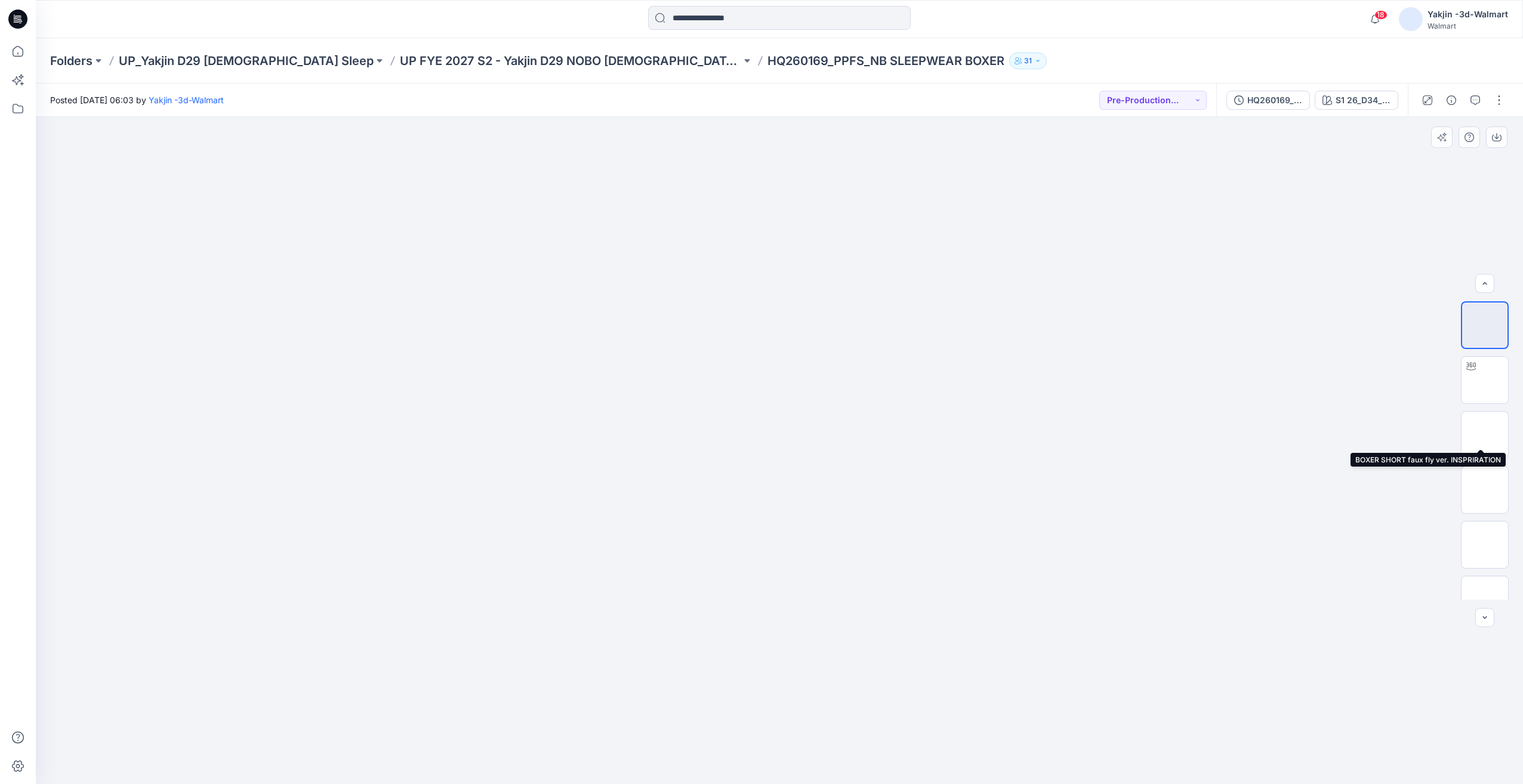
scroll to position [134, 0]
click at [1498, 101] on button "button" at bounding box center [1499, 100] width 19 height 19
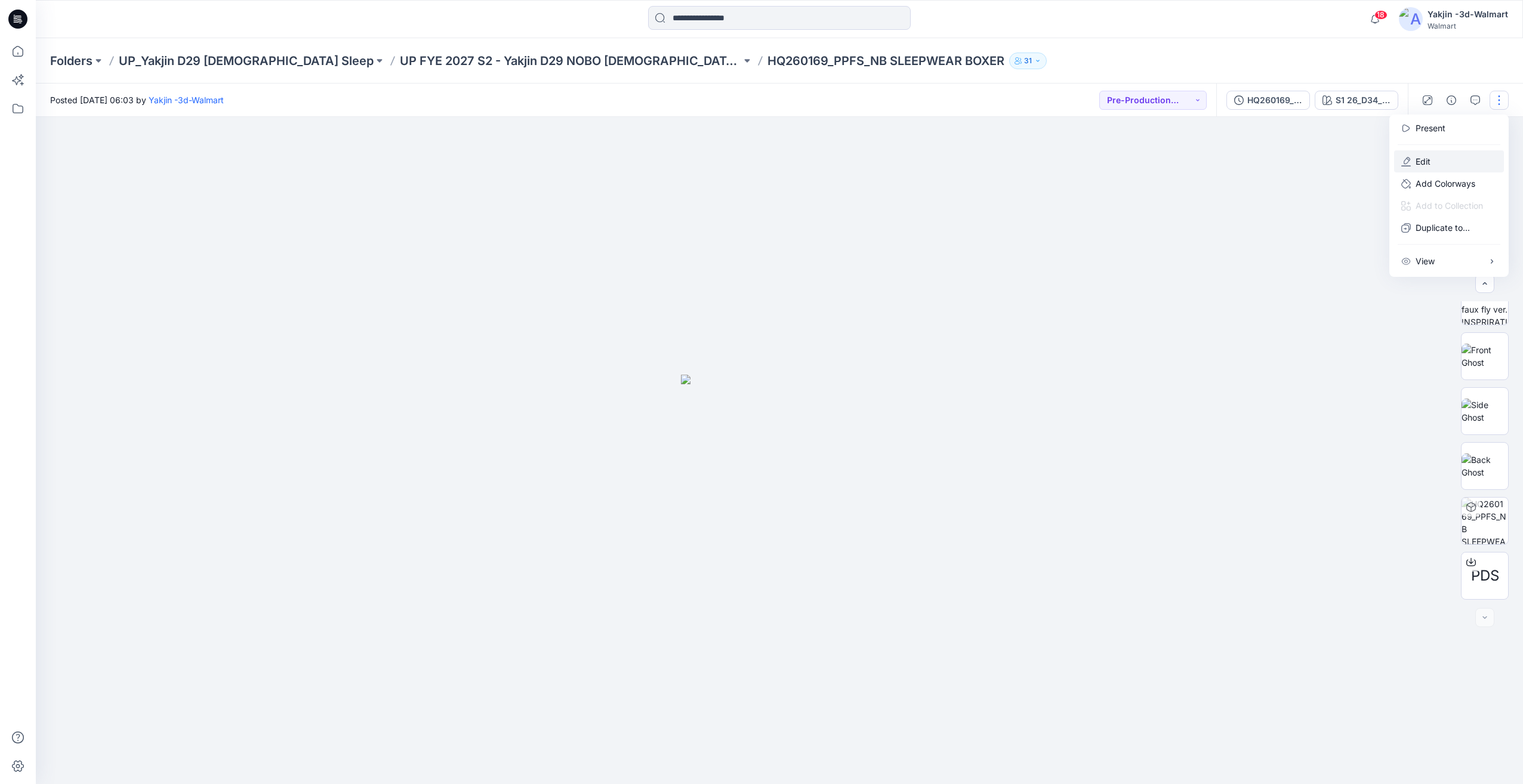
click at [1428, 156] on p "Edit" at bounding box center [1423, 161] width 15 height 13
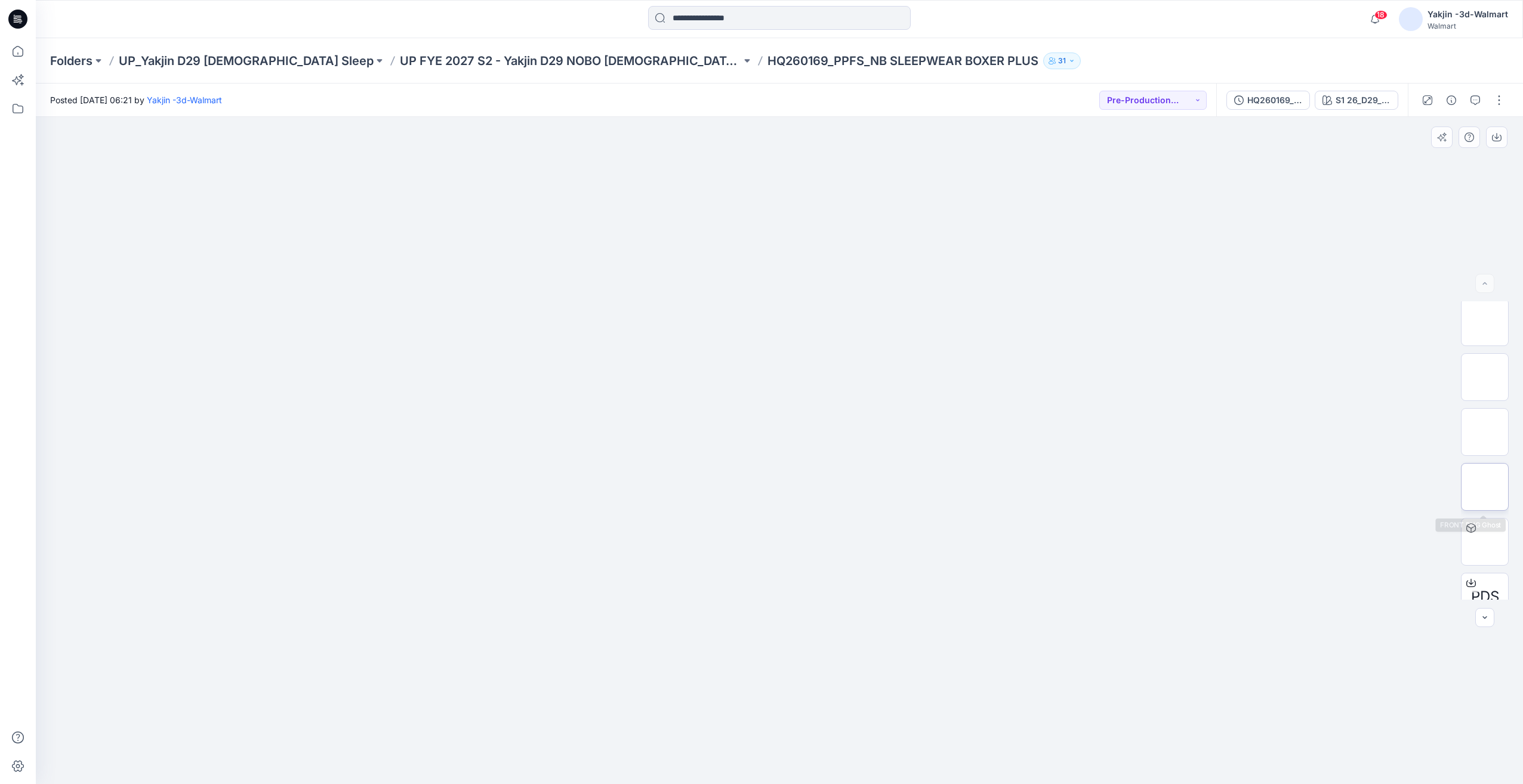
scroll to position [134, 0]
click at [1498, 105] on button "button" at bounding box center [1499, 100] width 19 height 19
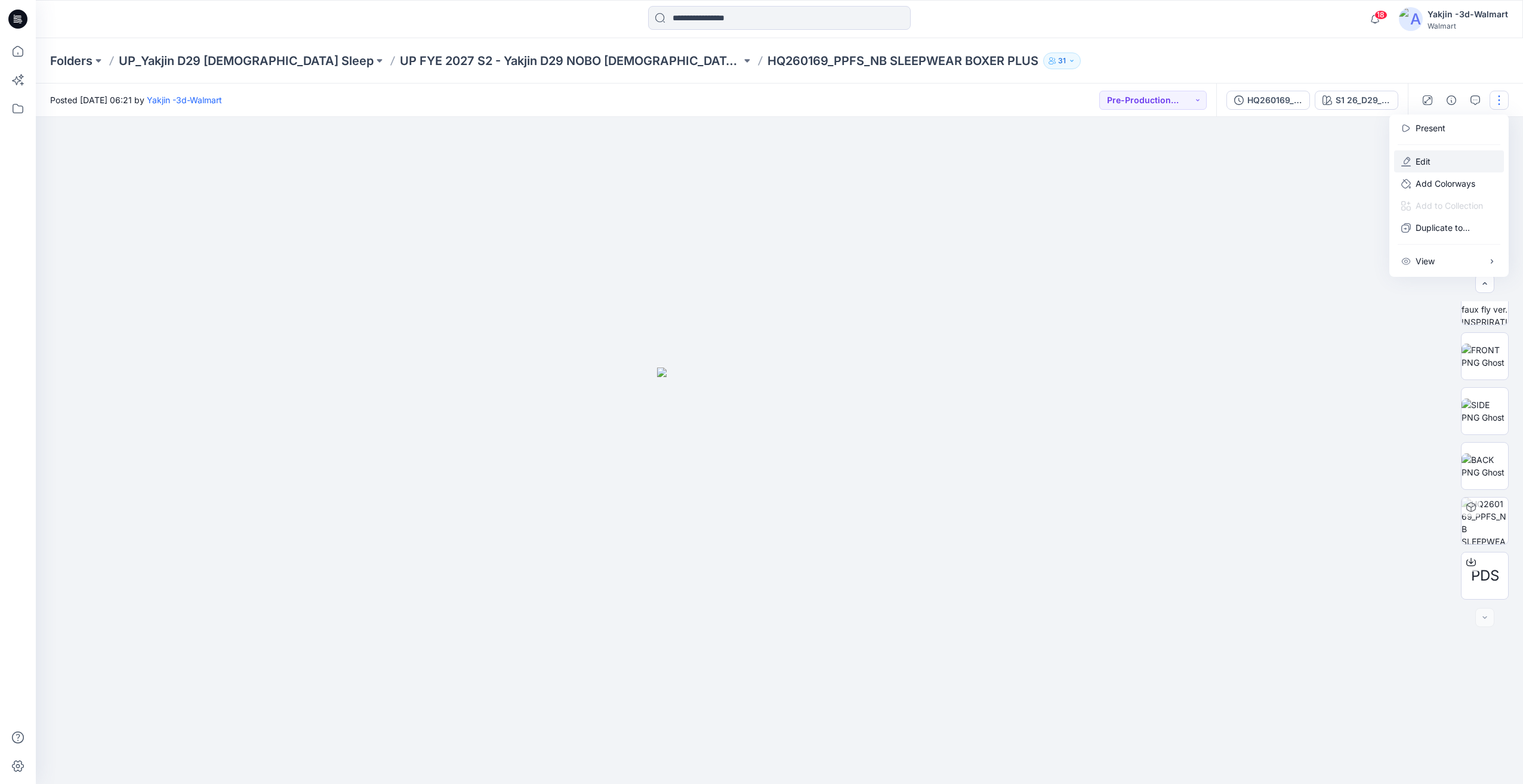
click at [1430, 156] on p "Edit" at bounding box center [1423, 161] width 15 height 13
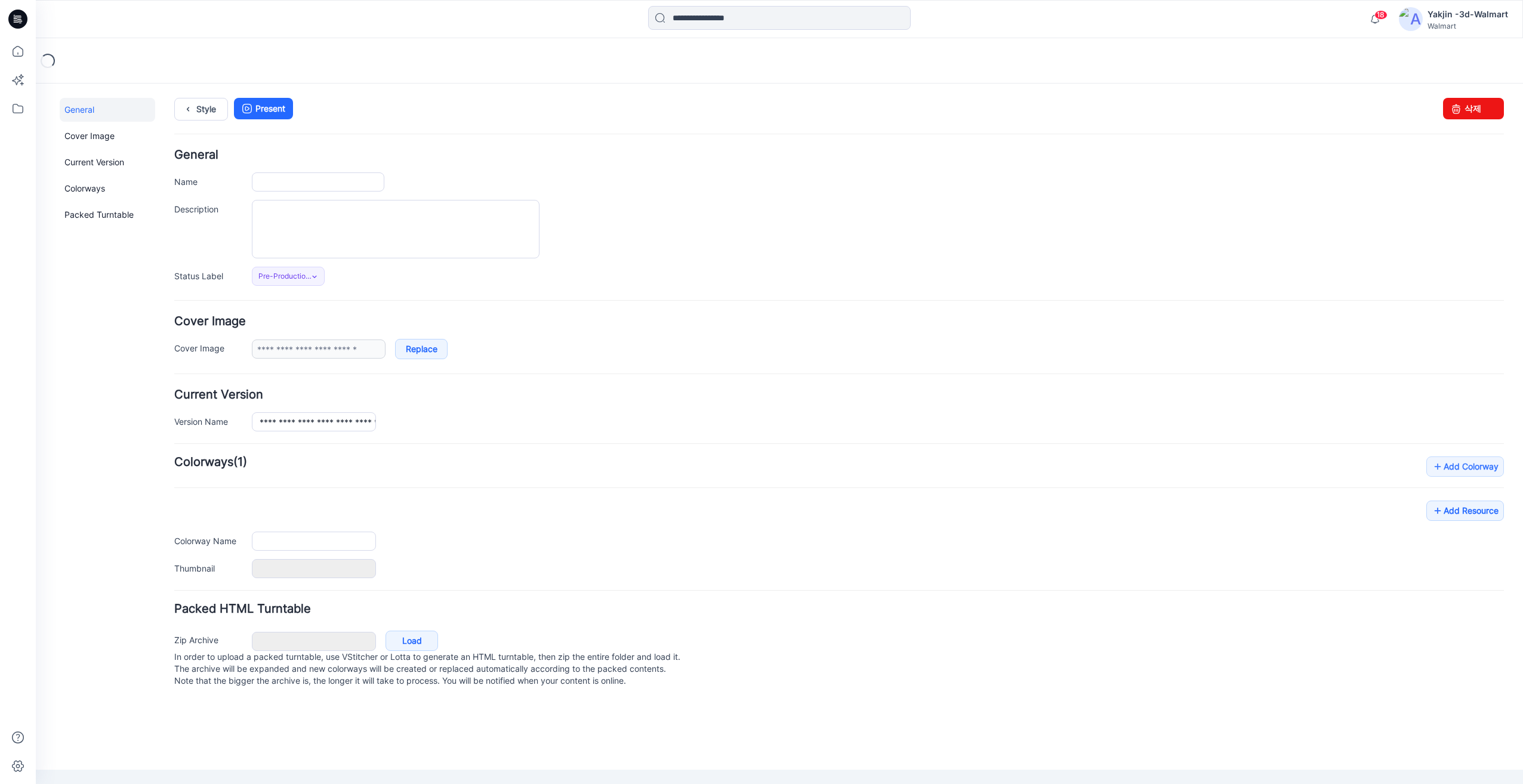
type input "**********"
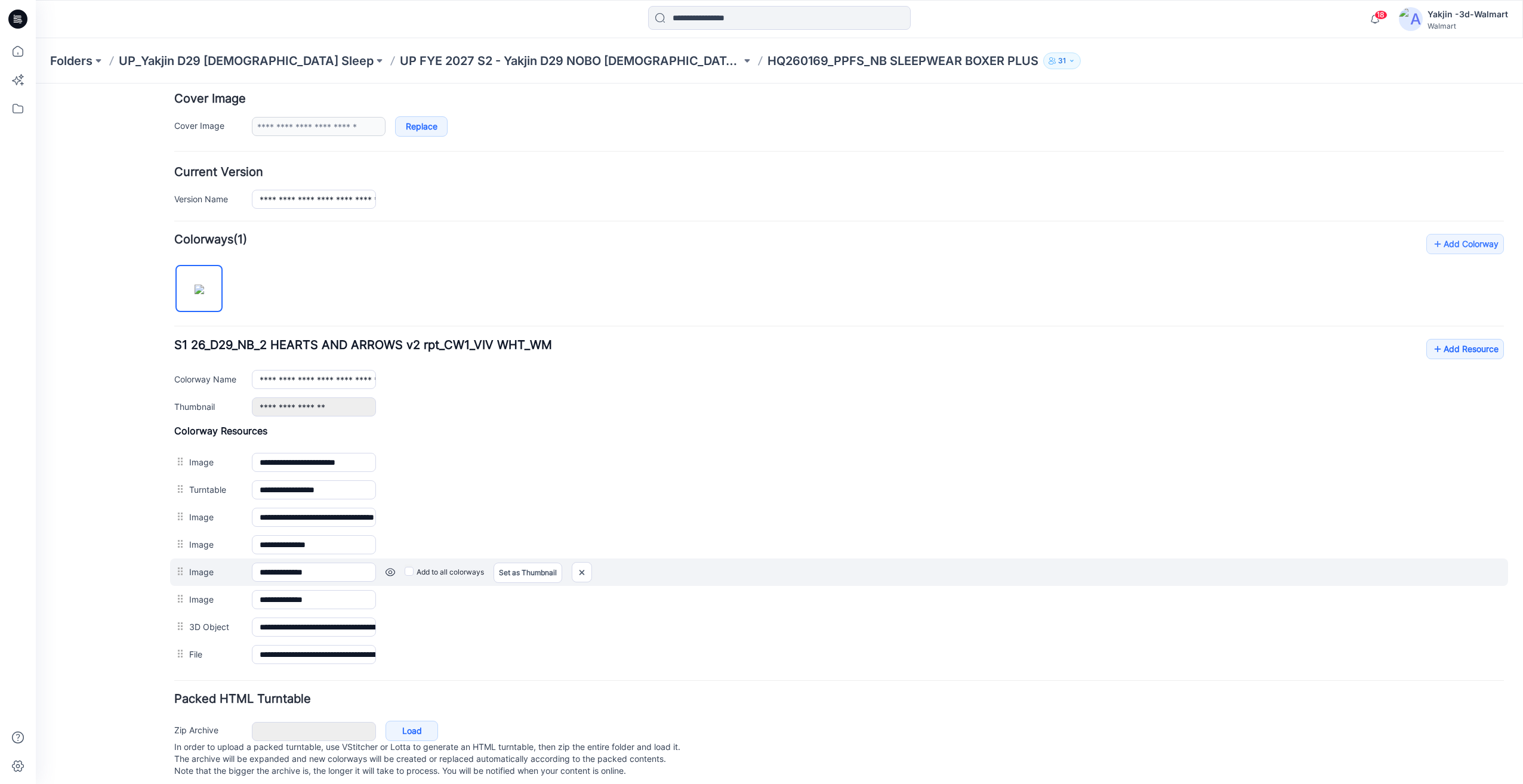
scroll to position [243, 0]
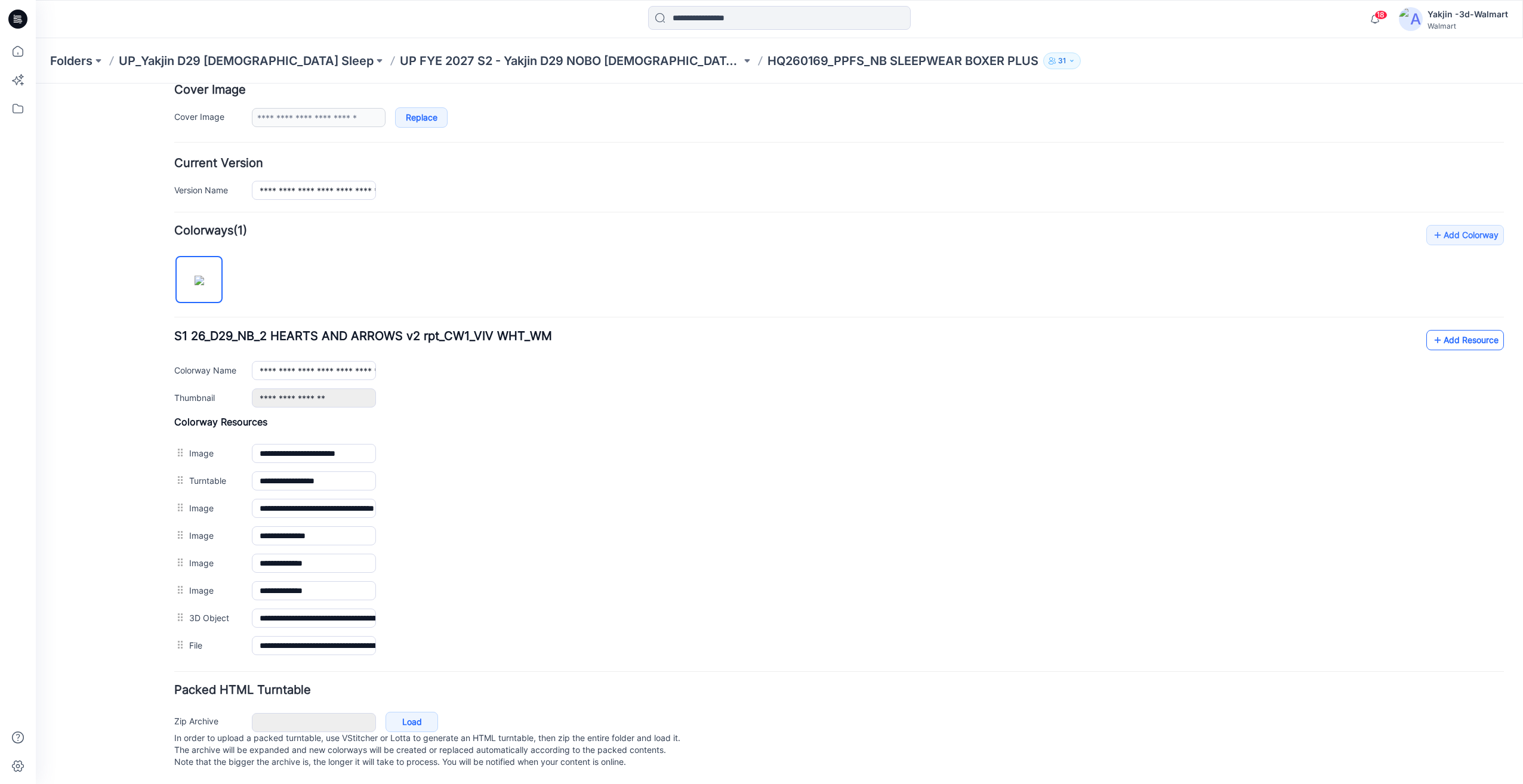
click at [1451, 333] on link "Add Resource" at bounding box center [1465, 340] width 78 height 20
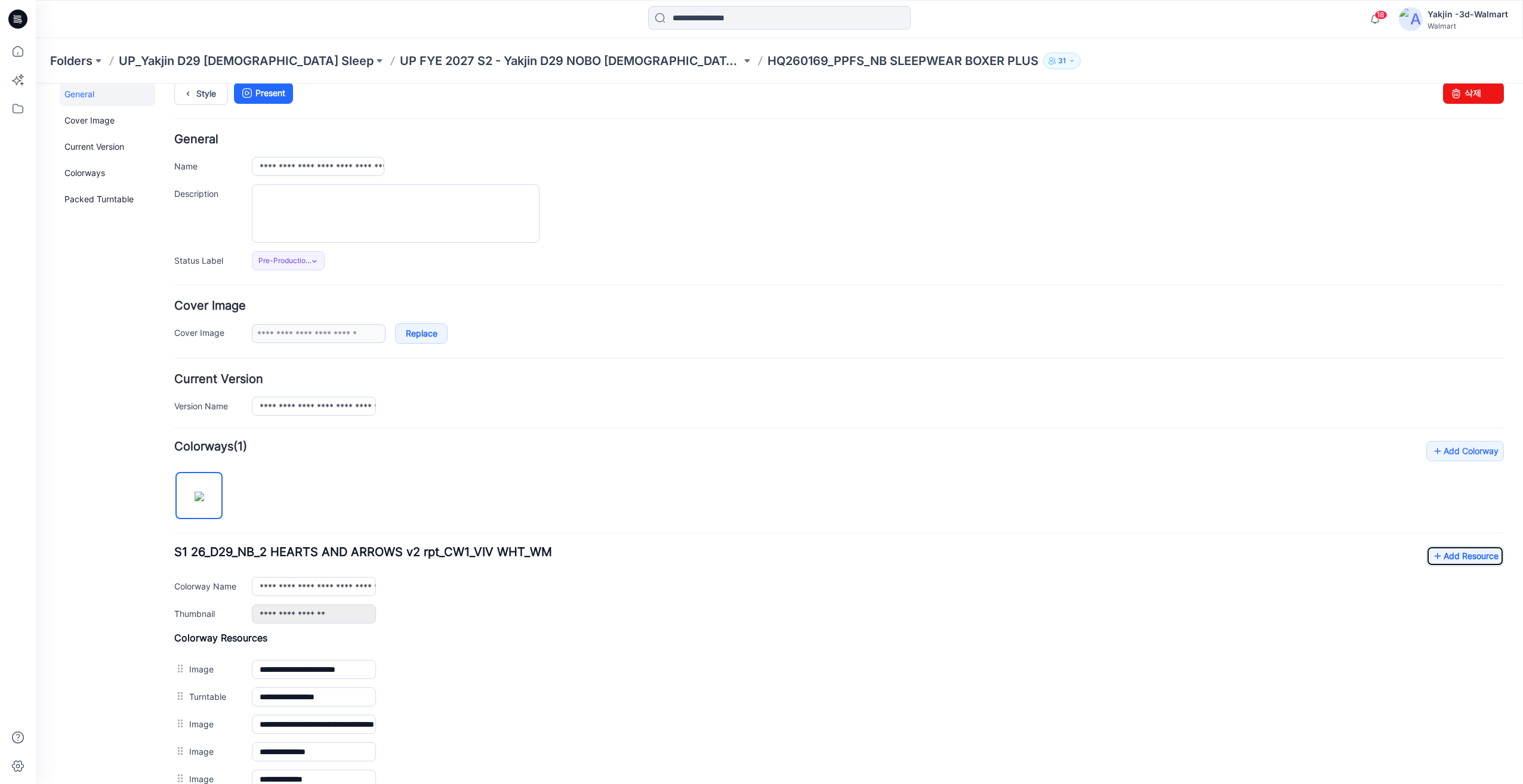
scroll to position [0, 0]
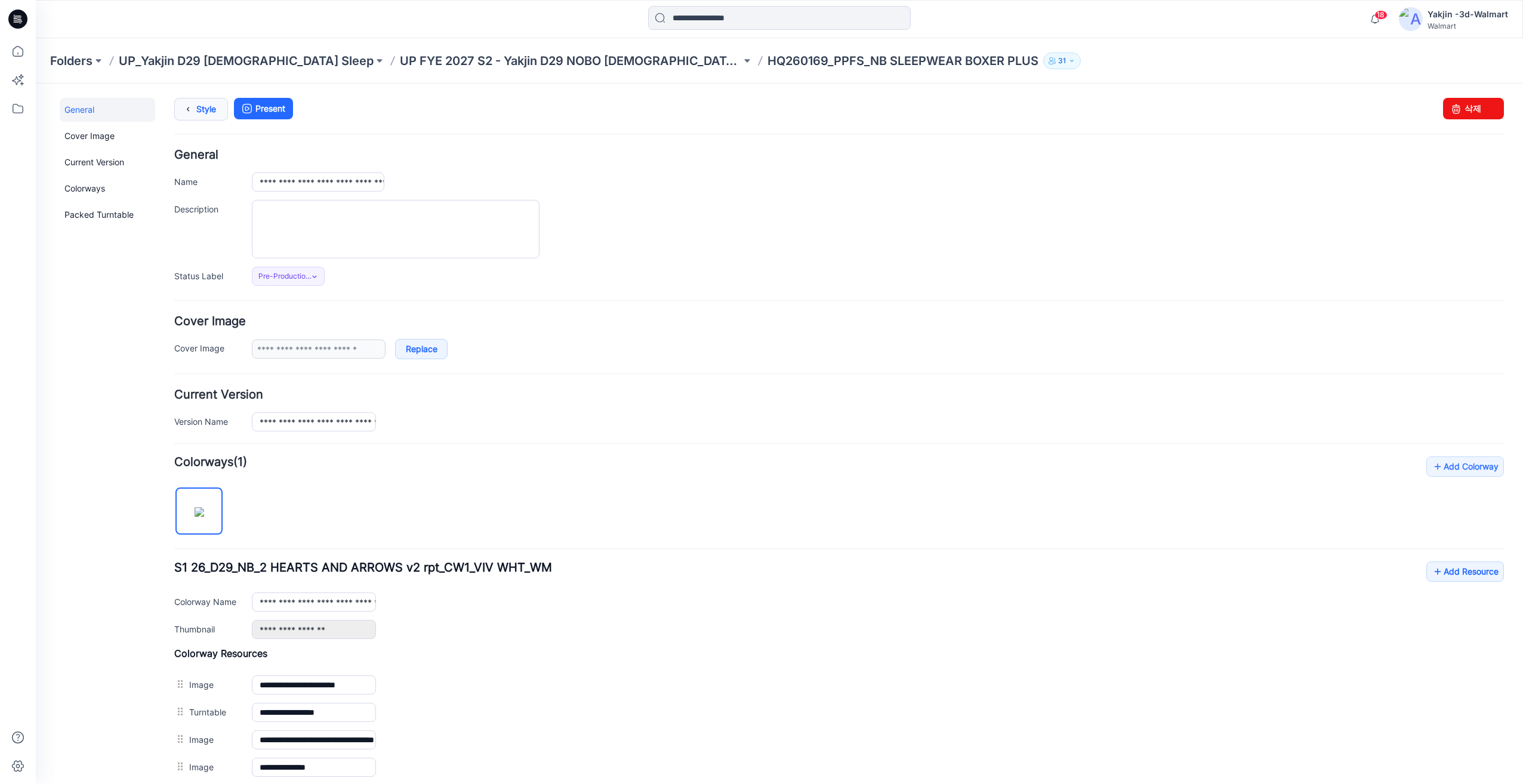
click at [203, 111] on link "Style" at bounding box center [201, 109] width 54 height 23
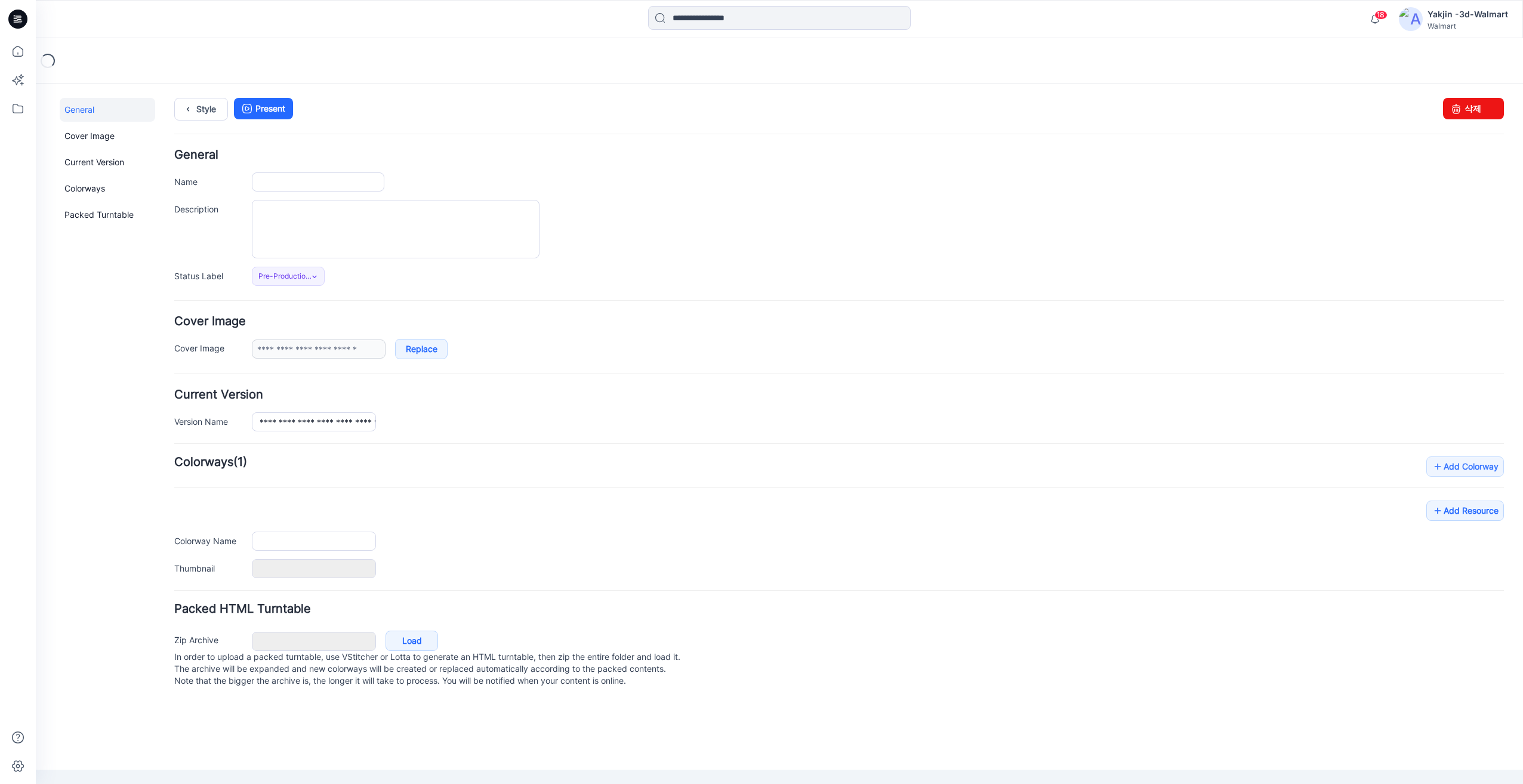
type input "**********"
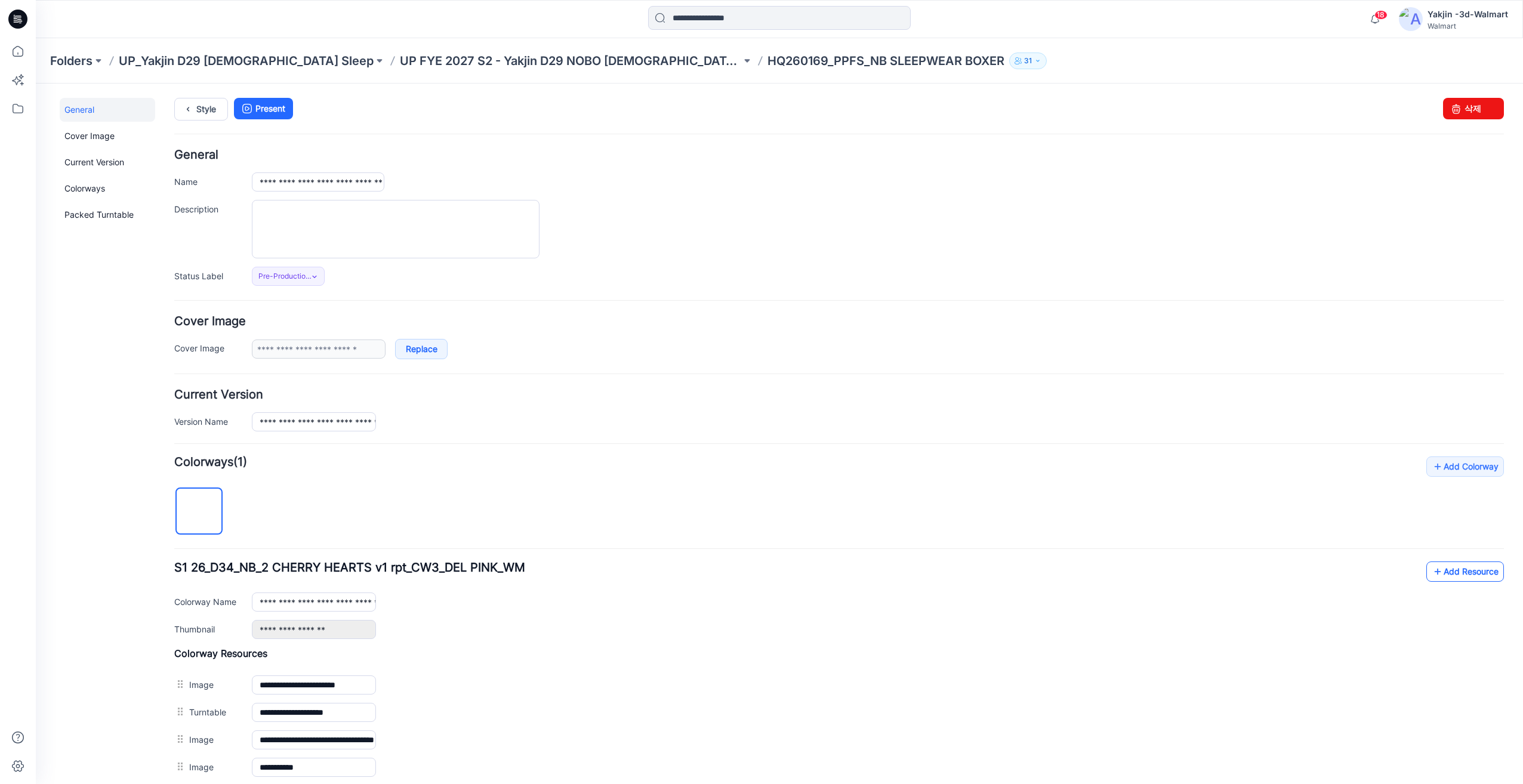
click at [1443, 575] on link "Add Resource" at bounding box center [1465, 571] width 78 height 20
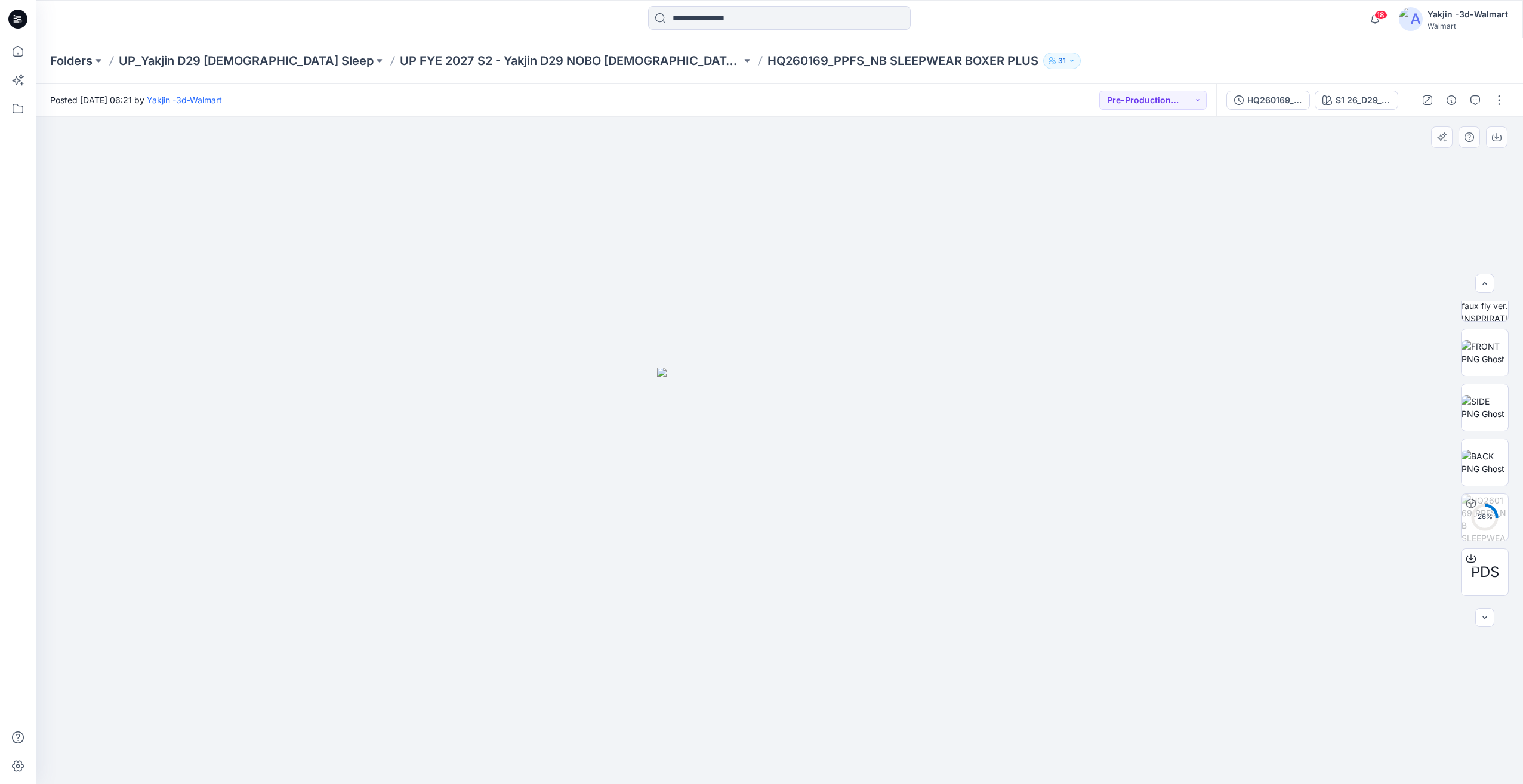
scroll to position [189, 0]
click at [1491, 575] on img at bounding box center [1485, 575] width 47 height 25
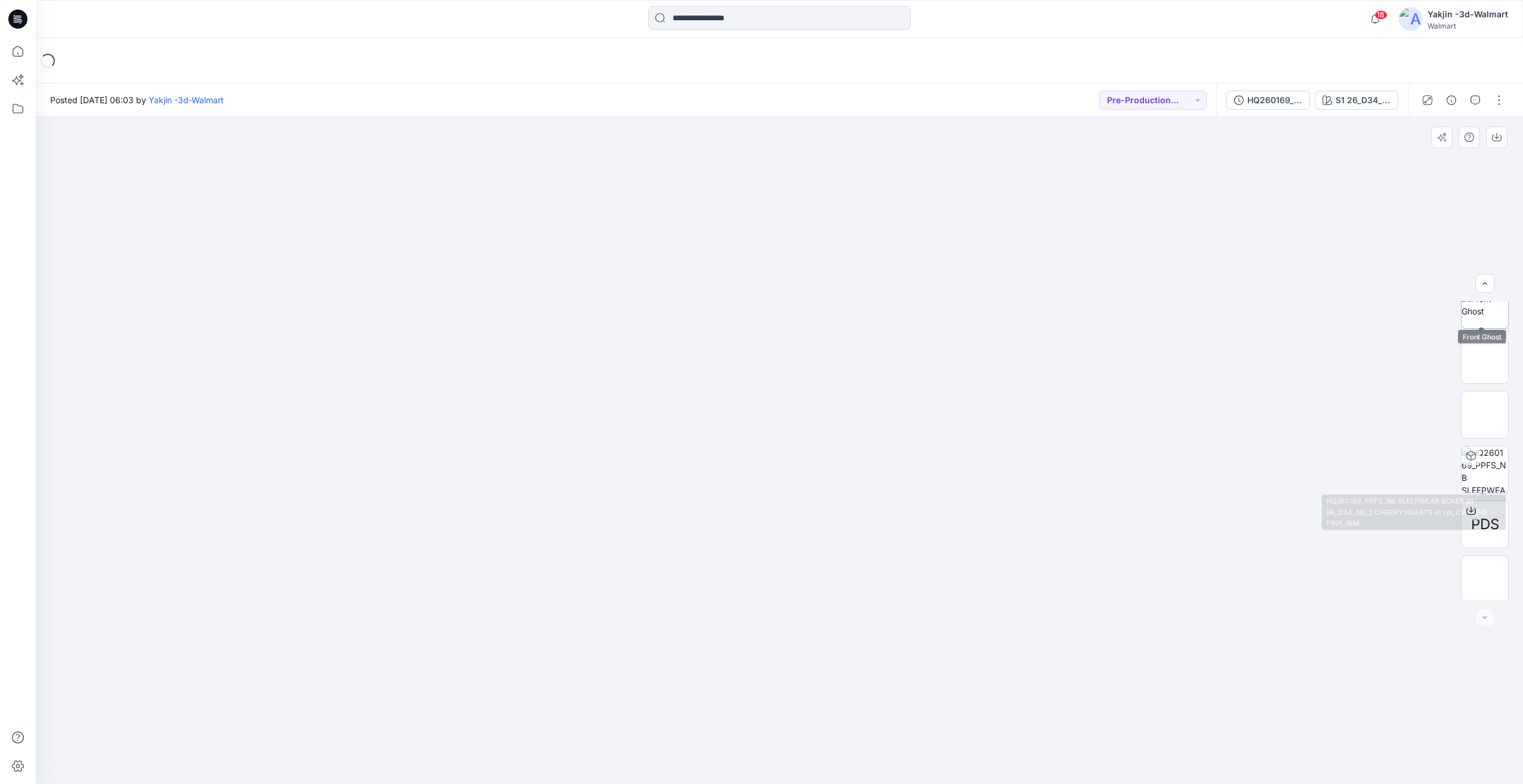
scroll to position [189, 0]
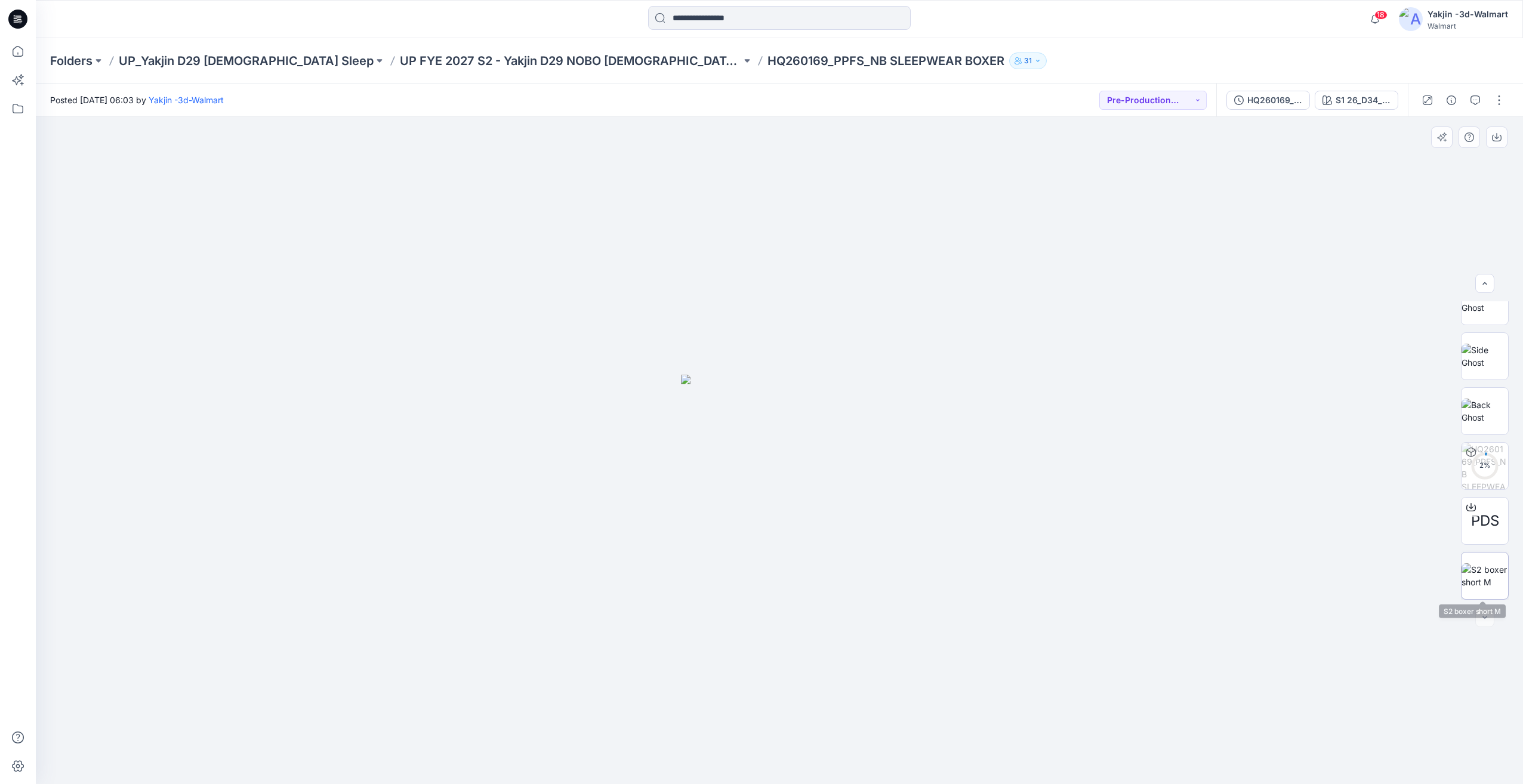
click at [1472, 565] on img at bounding box center [1485, 575] width 47 height 25
